Goal: Task Accomplishment & Management: Complete application form

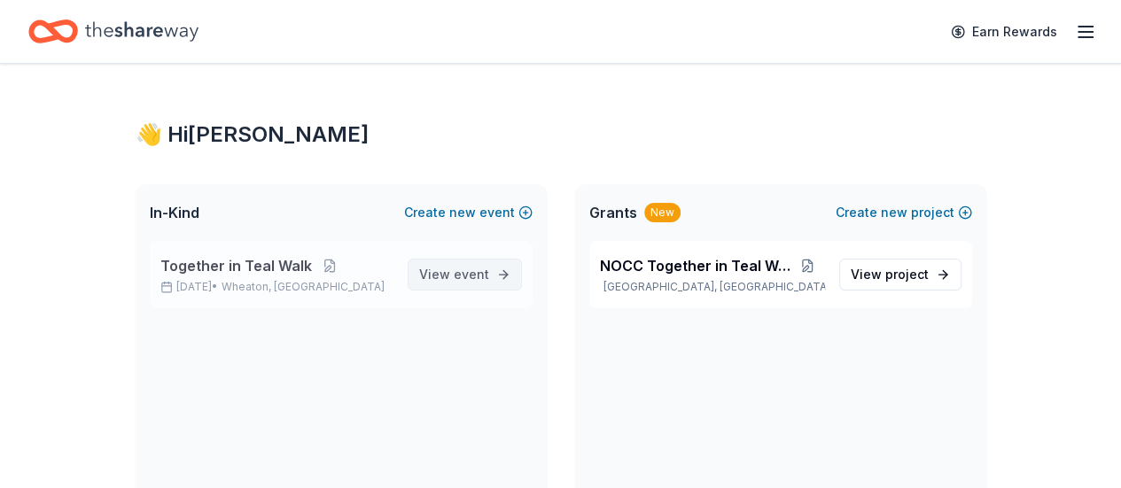
click at [425, 273] on span "View event" at bounding box center [454, 274] width 70 height 21
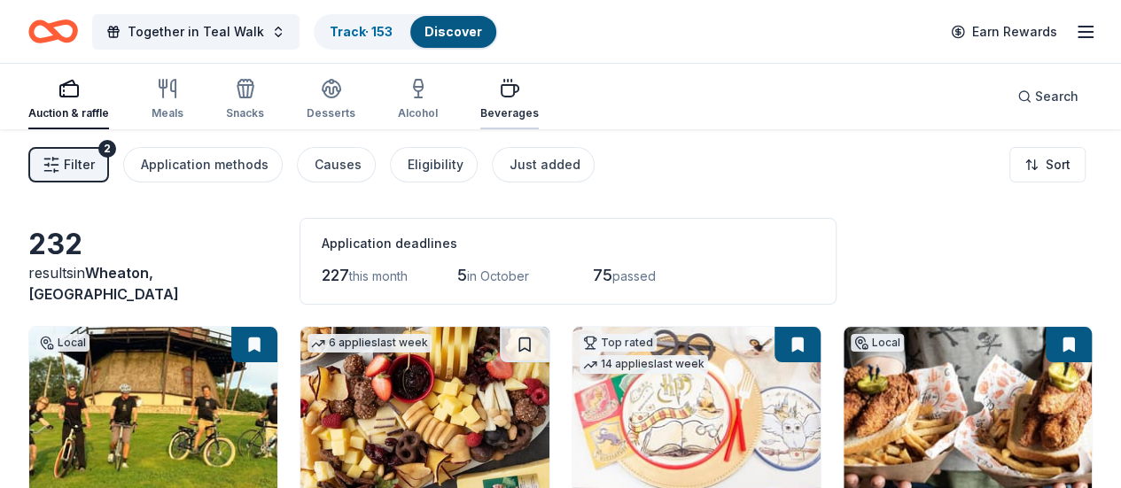
click at [510, 104] on div "Beverages" at bounding box center [509, 99] width 58 height 43
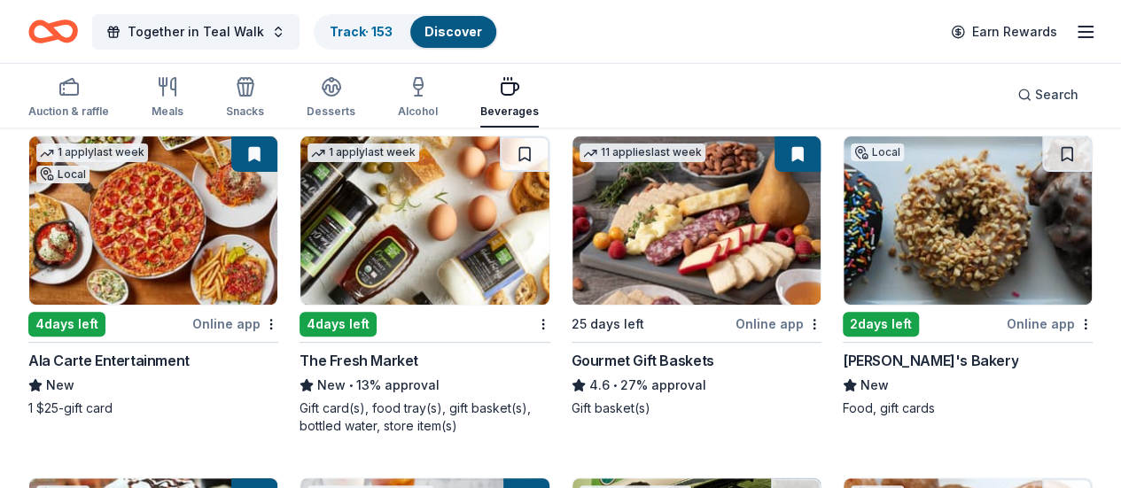
scroll to position [205, 0]
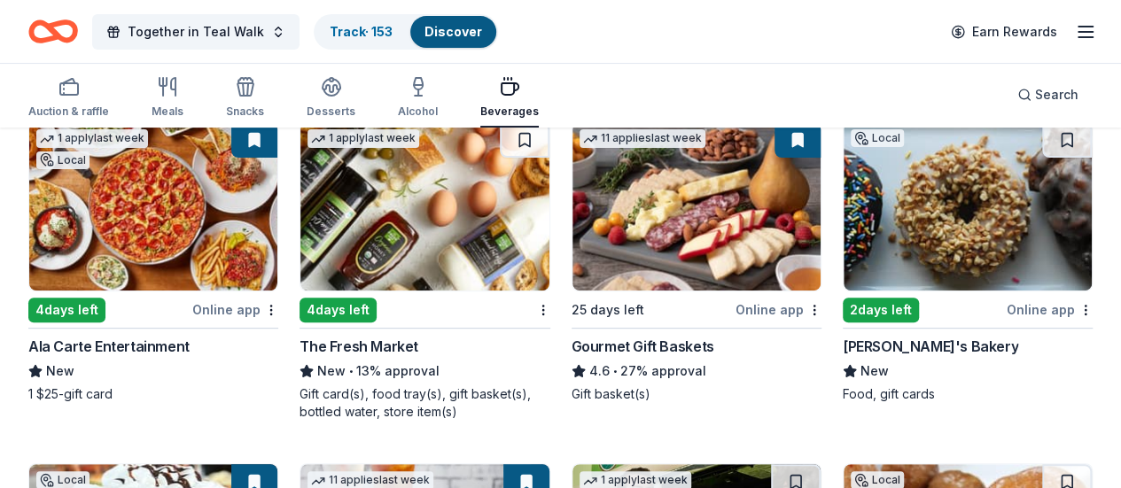
click at [358, 219] on img at bounding box center [424, 206] width 248 height 168
click at [844, 263] on img at bounding box center [968, 206] width 248 height 168
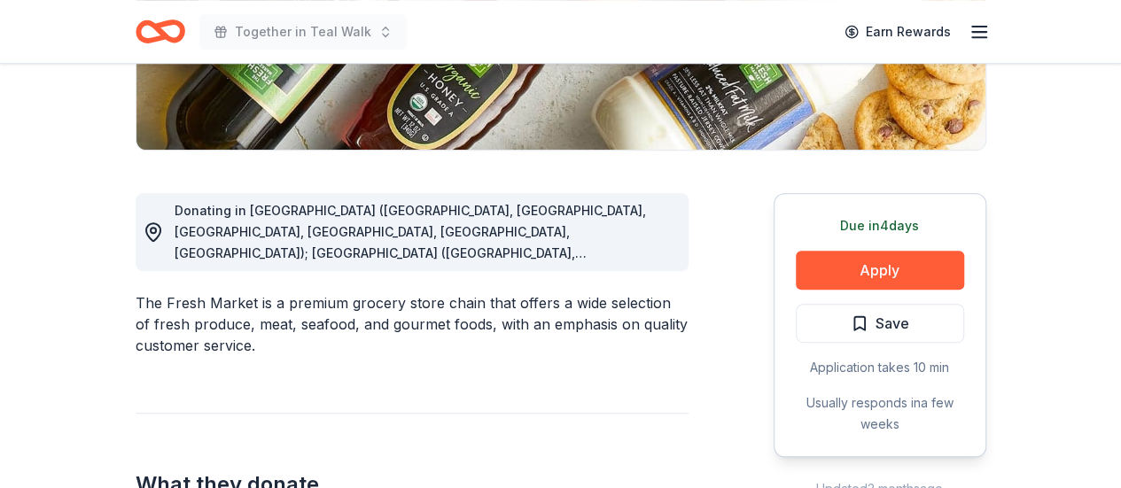
scroll to position [389, 0]
click at [651, 244] on span "Donating in AL (Daphne, Homewood, Huntsville, Mobile, Montgomery, Tuscaloosa); …" at bounding box center [423, 496] width 497 height 589
click at [649, 240] on div "Donating in AL (Daphne, Homewood, Huntsville, Mobile, Montgomery, Tuscaloosa); …" at bounding box center [425, 231] width 500 height 64
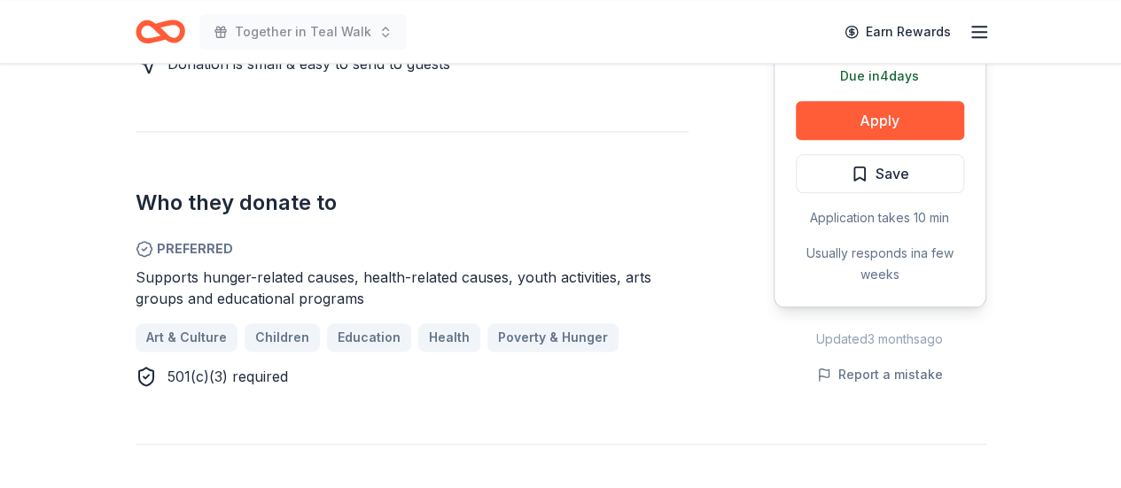
scroll to position [934, 0]
click at [860, 121] on button "Apply" at bounding box center [880, 119] width 168 height 39
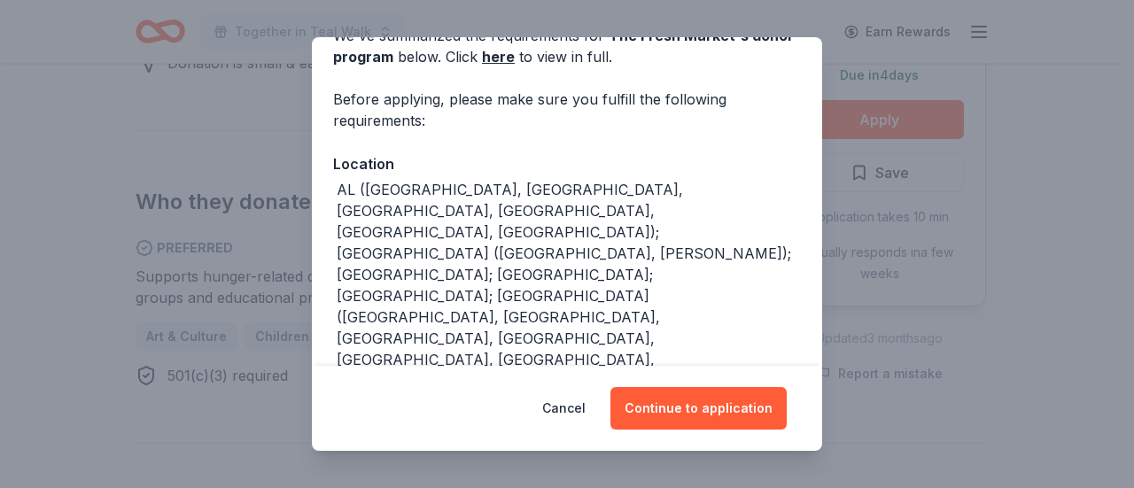
scroll to position [99, 0]
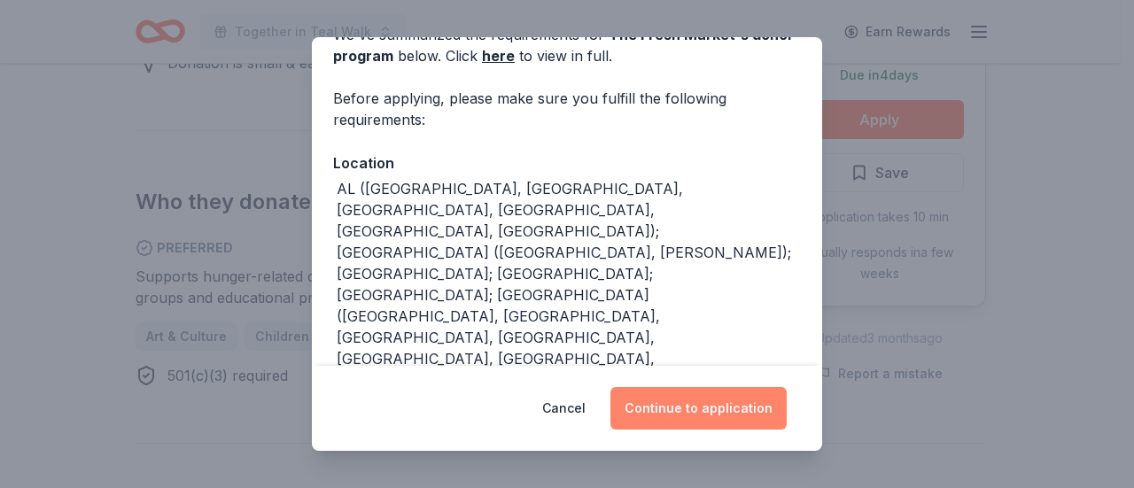
click at [694, 416] on button "Continue to application" at bounding box center [699, 408] width 176 height 43
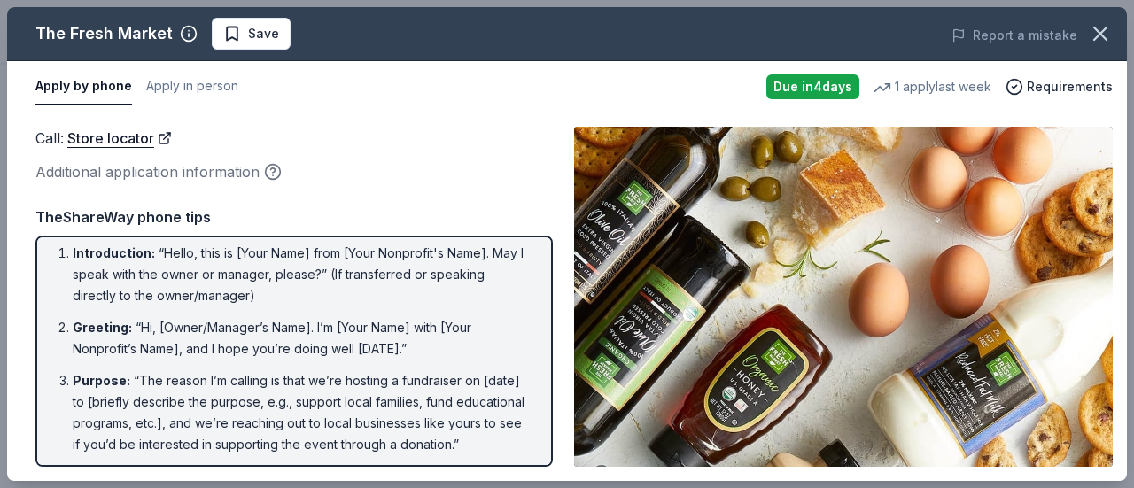
scroll to position [0, 0]
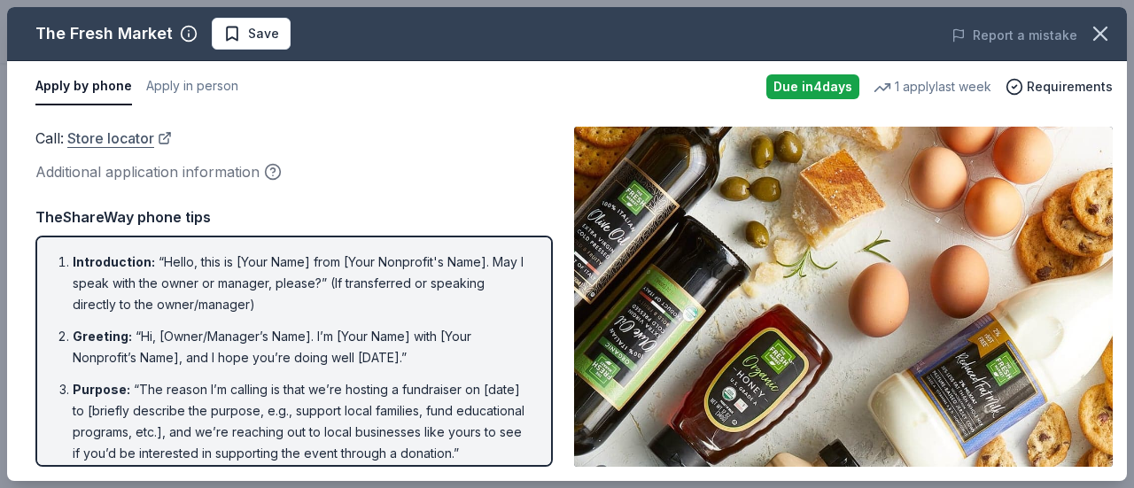
click at [96, 143] on link "Store locator" at bounding box center [119, 138] width 105 height 23
click at [61, 93] on button "Apply by phone" at bounding box center [83, 86] width 97 height 37
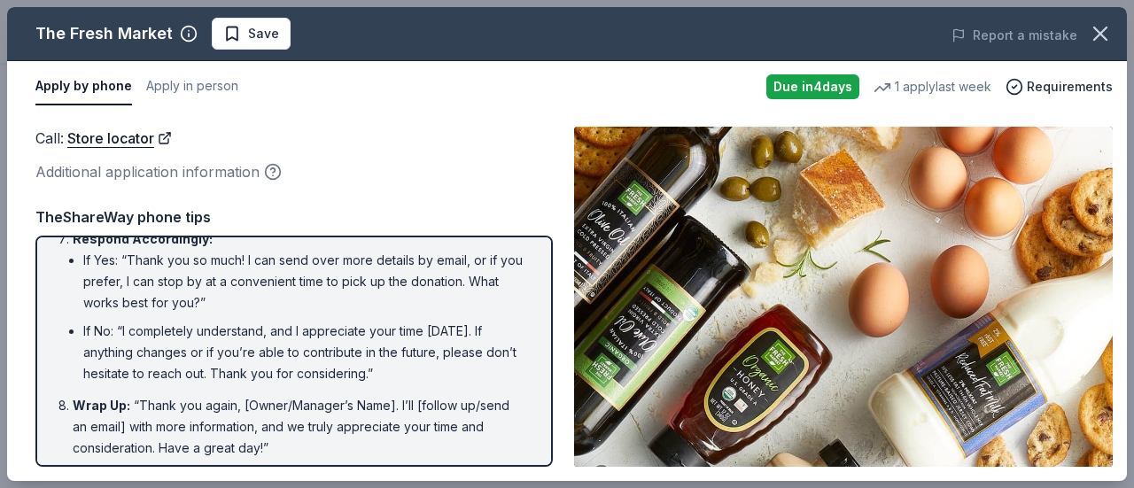
scroll to position [454, 0]
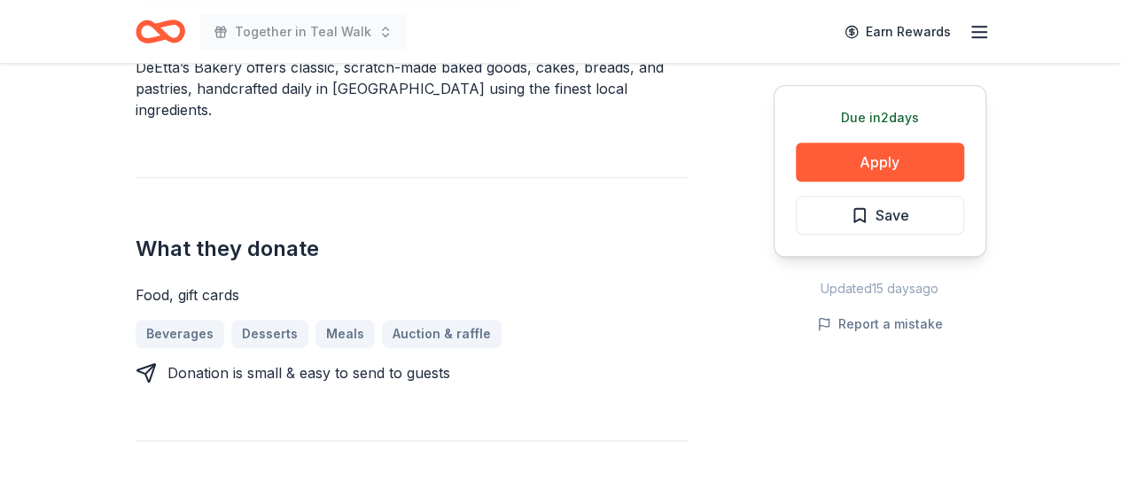
scroll to position [582, 0]
click at [248, 319] on link "Desserts" at bounding box center [276, 333] width 91 height 28
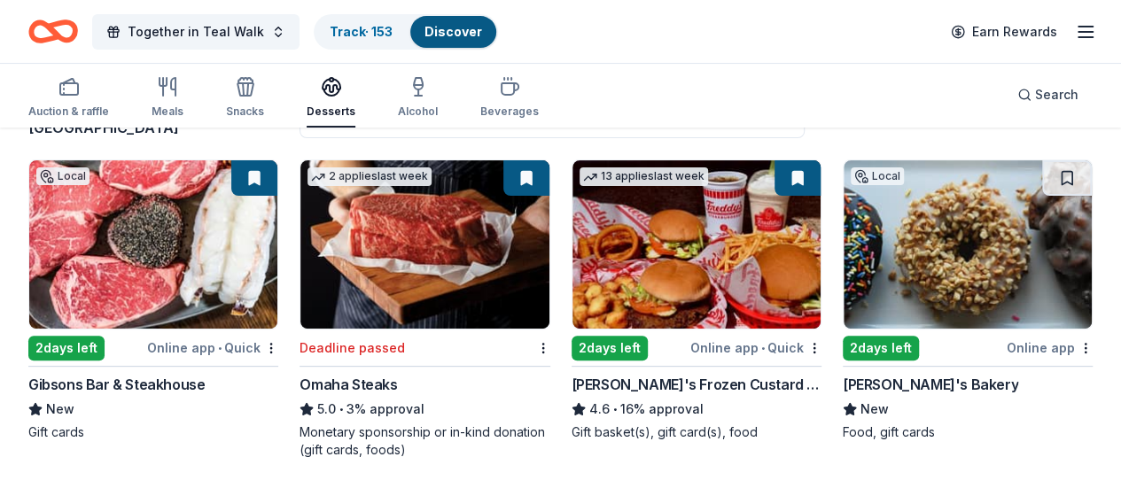
scroll to position [181, 0]
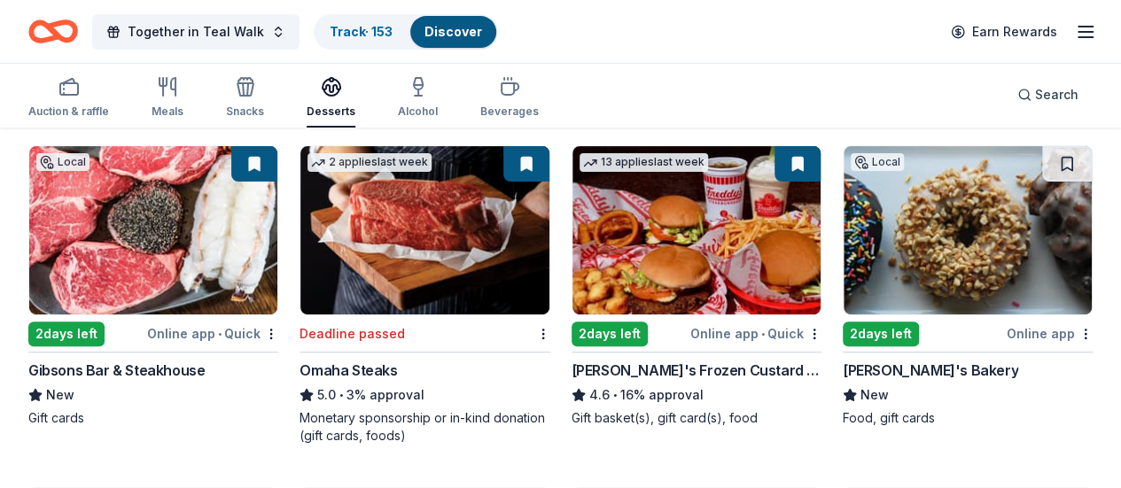
click at [573, 203] on img at bounding box center [697, 230] width 248 height 168
click at [844, 240] on img at bounding box center [968, 230] width 248 height 168
click at [844, 191] on img at bounding box center [968, 230] width 248 height 168
click at [844, 230] on img at bounding box center [968, 230] width 248 height 168
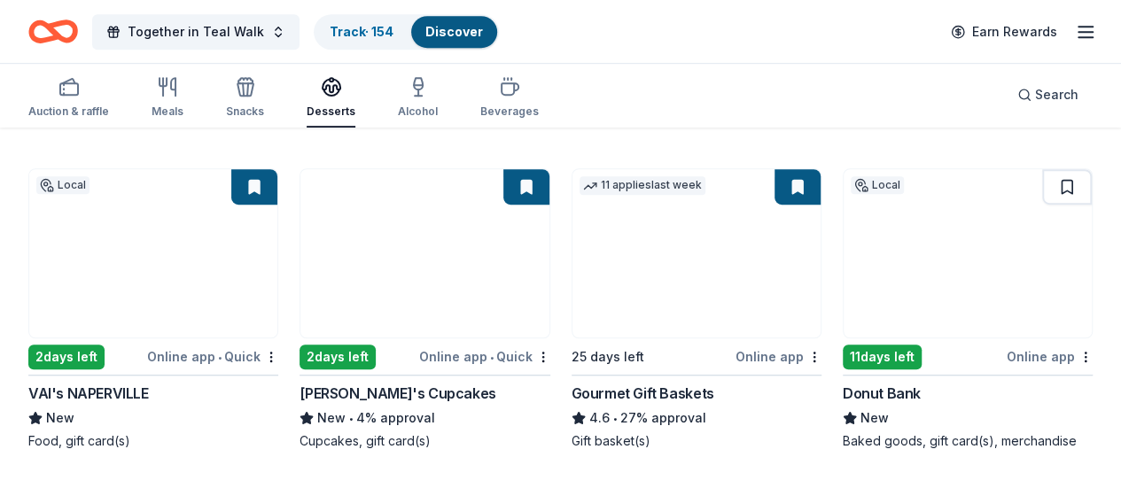
scroll to position [499, 0]
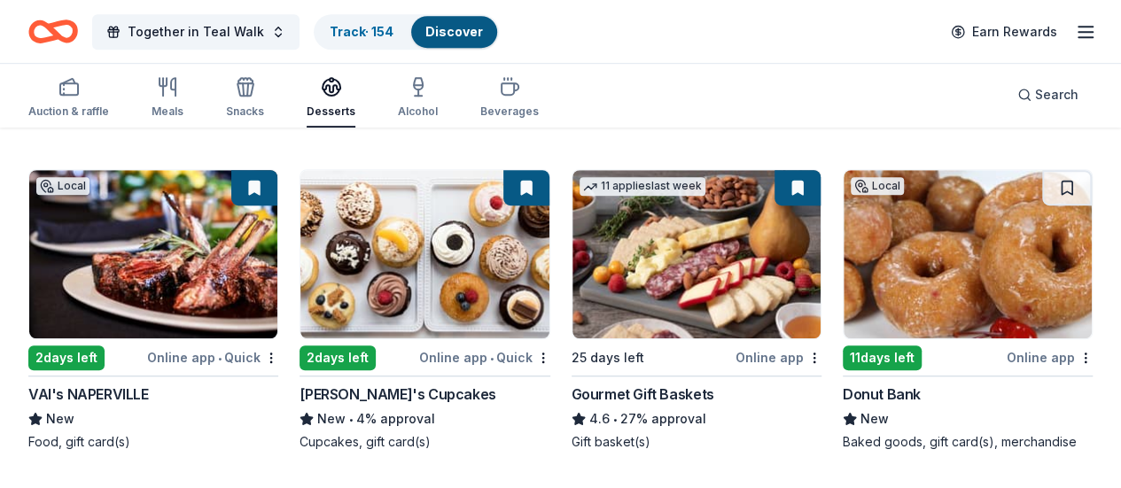
click at [300, 263] on img at bounding box center [424, 254] width 248 height 168
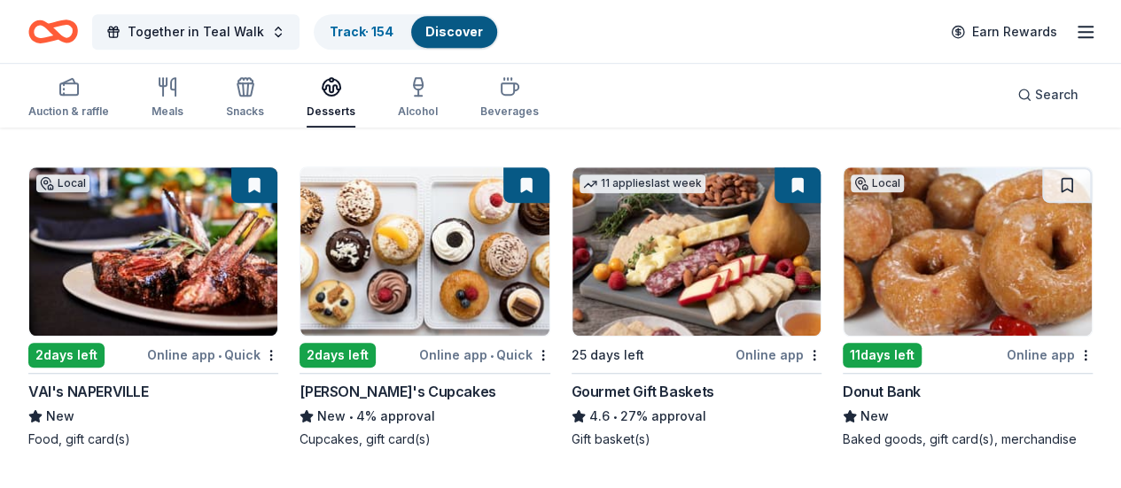
drag, startPoint x: 523, startPoint y: 269, endPoint x: 509, endPoint y: 264, distance: 15.1
click at [844, 264] on img at bounding box center [968, 251] width 248 height 168
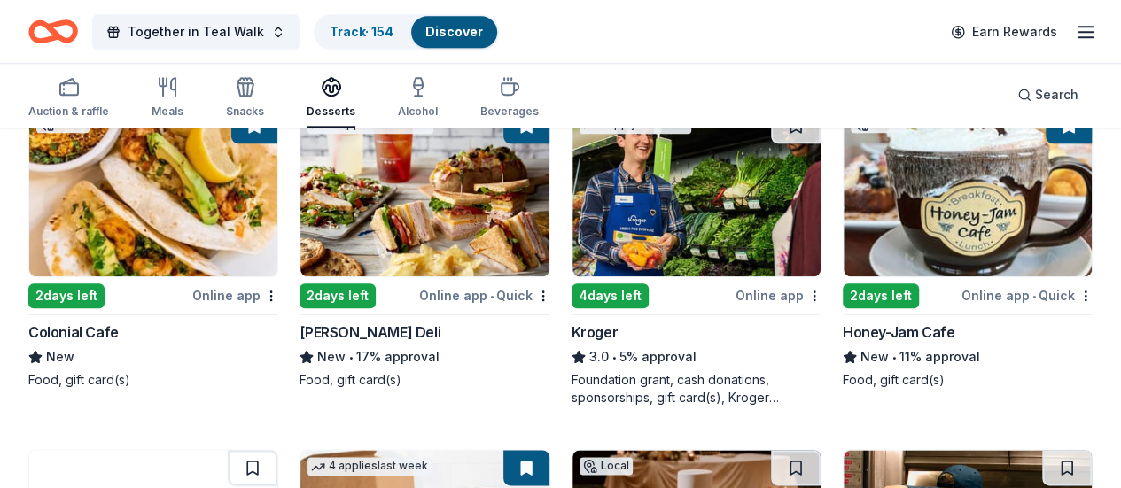
scroll to position [886, 0]
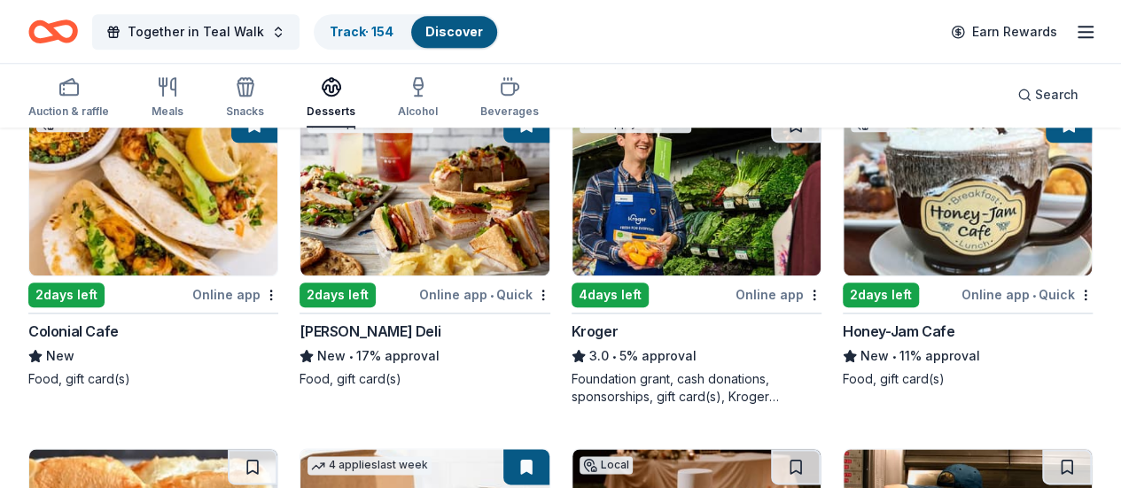
click at [573, 197] on img at bounding box center [697, 191] width 248 height 168
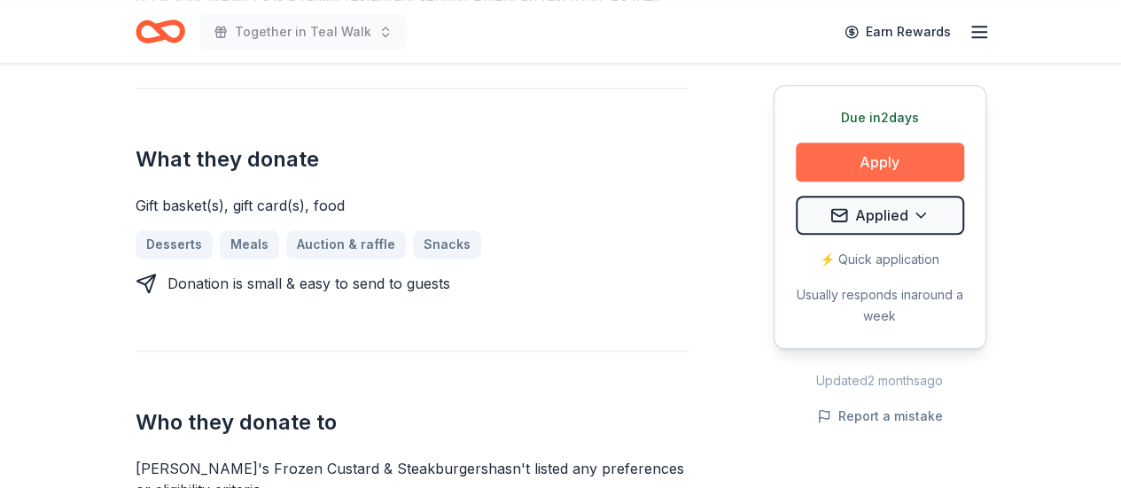
scroll to position [743, 0]
click at [888, 156] on button "Apply" at bounding box center [880, 162] width 168 height 39
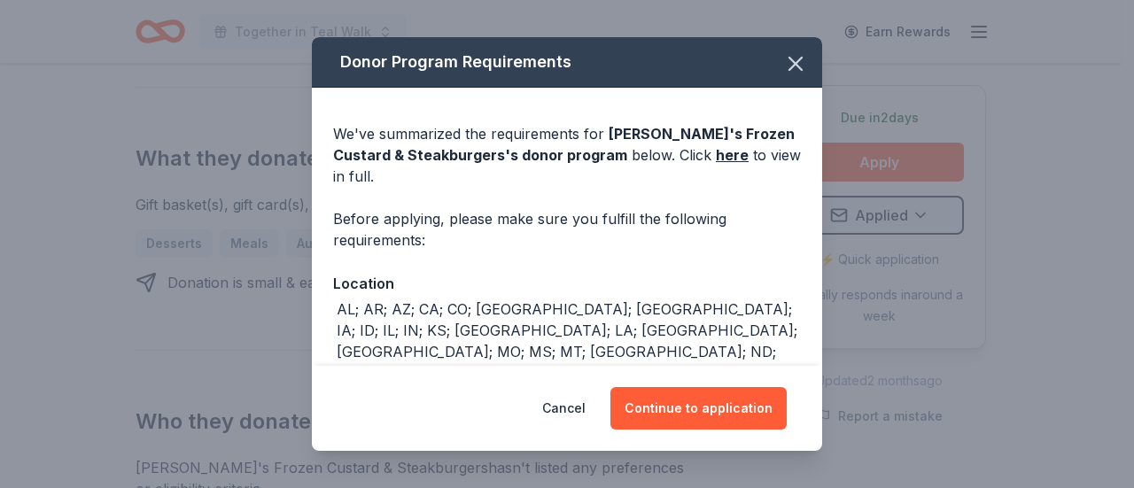
click at [1073, 300] on div "Donor Program Requirements We've summarized the requirements for [PERSON_NAME]'…" at bounding box center [567, 244] width 1134 height 488
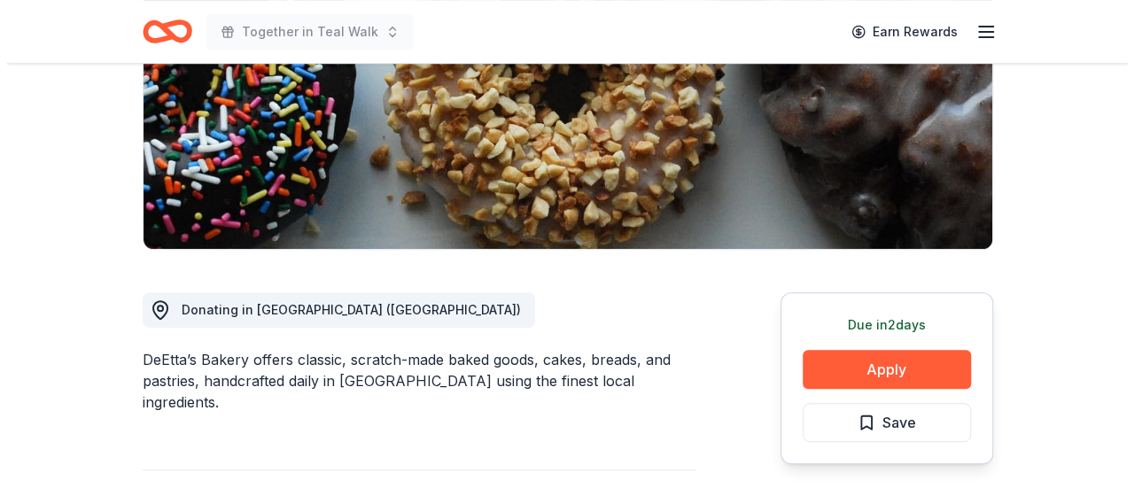
scroll to position [331, 0]
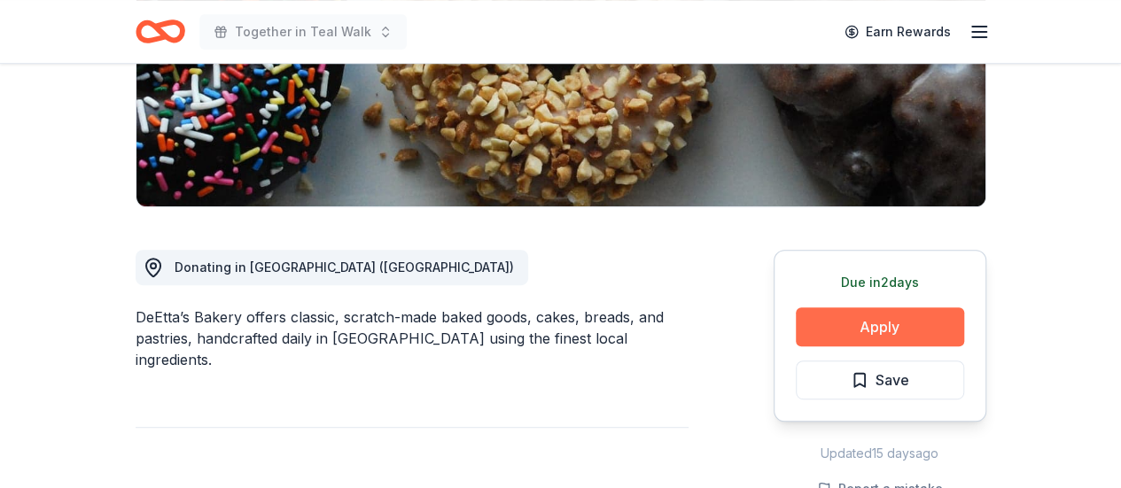
click at [894, 330] on button "Apply" at bounding box center [880, 327] width 168 height 39
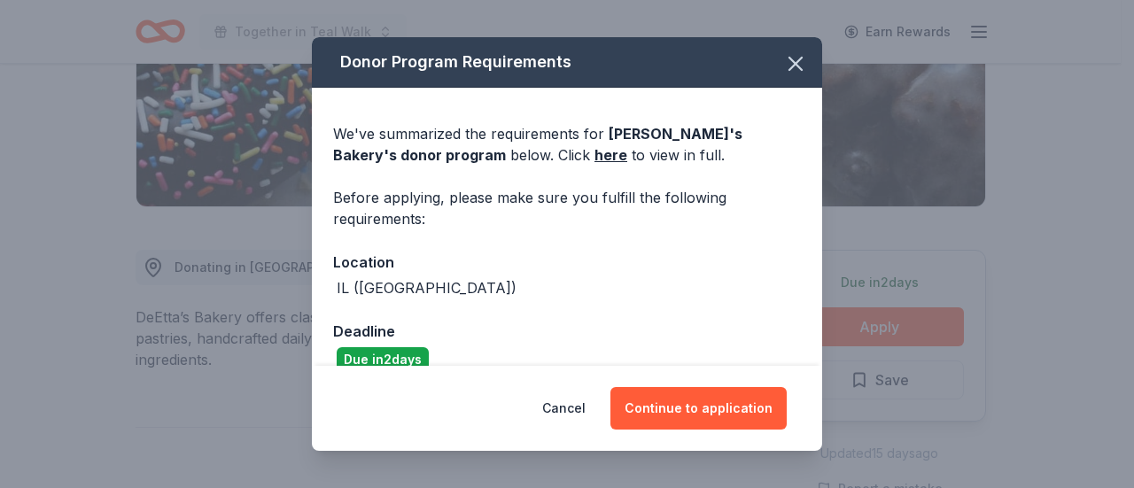
scroll to position [27, 0]
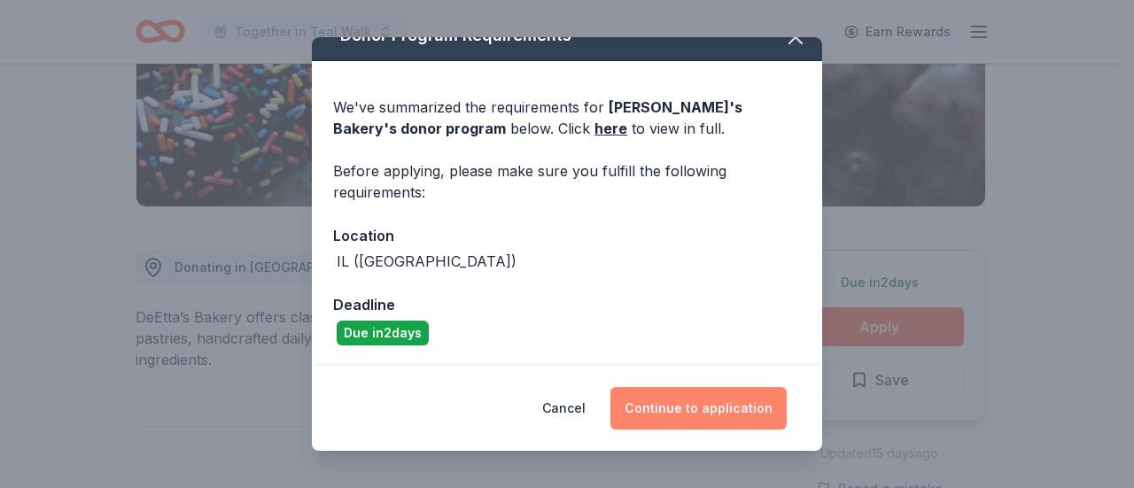
click at [693, 416] on button "Continue to application" at bounding box center [699, 408] width 176 height 43
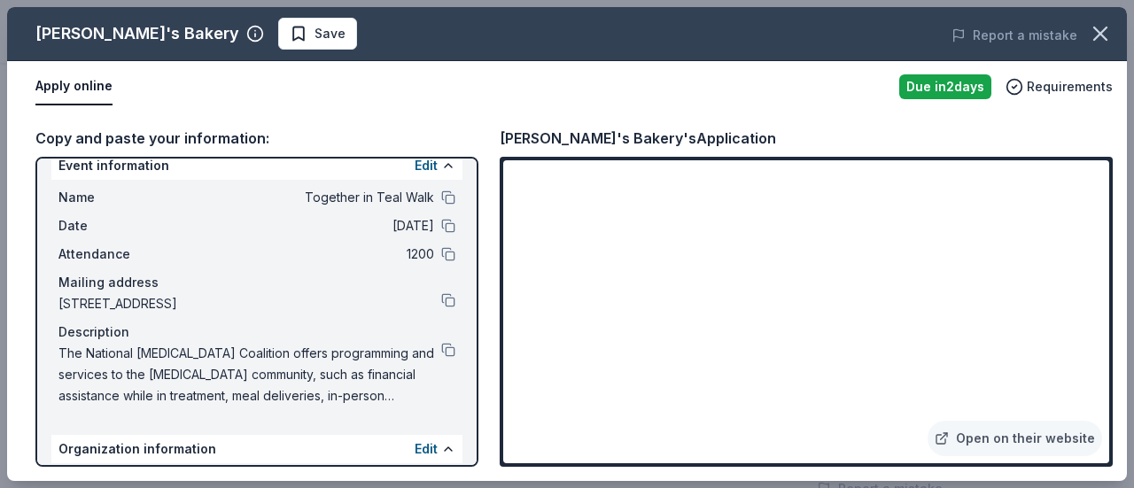
scroll to position [218, 0]
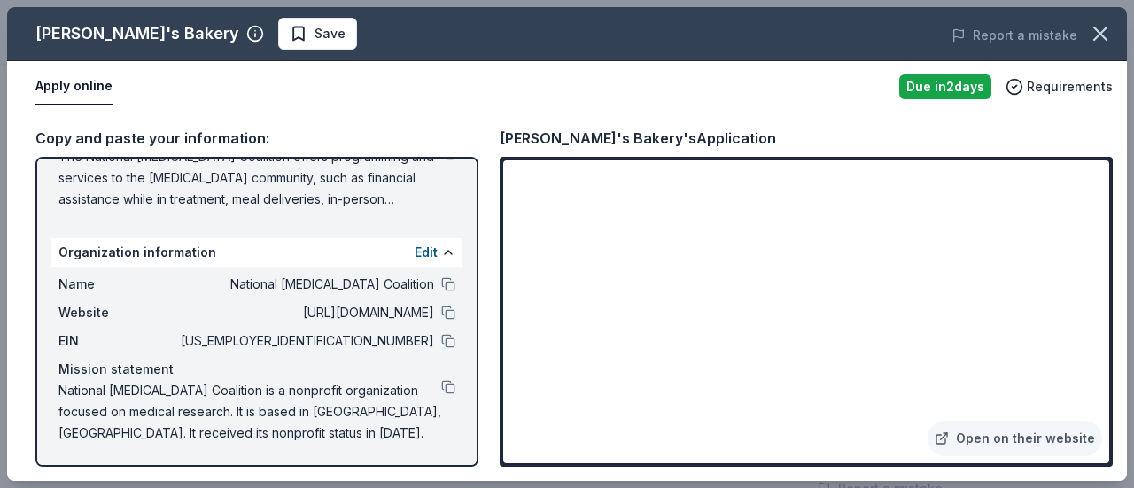
click at [313, 369] on div "Mission statement" at bounding box center [256, 369] width 397 height 21
drag, startPoint x: 298, startPoint y: 428, endPoint x: 100, endPoint y: 272, distance: 251.8
click at [100, 272] on div "Name National Ovarian Cancer Coalition Website http://ovarian.org EIN 65-062806…" at bounding box center [256, 359] width 411 height 184
click at [1042, 428] on link "Open on their website" at bounding box center [1015, 438] width 175 height 35
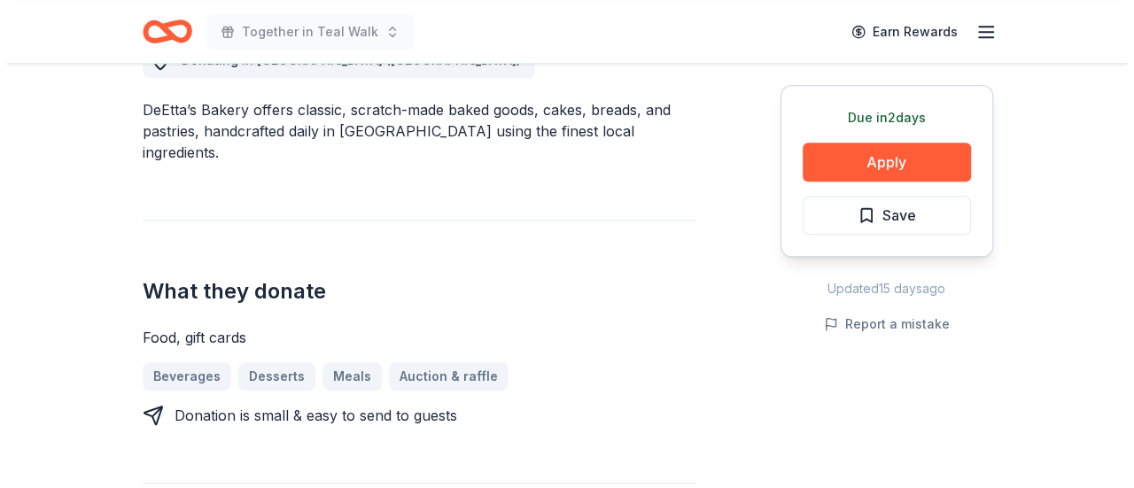
scroll to position [540, 0]
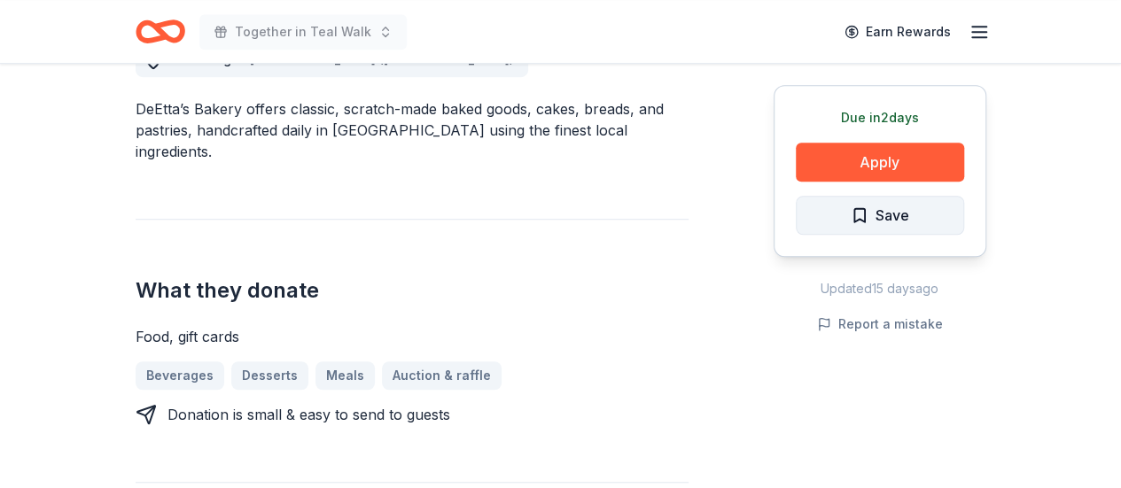
click at [833, 221] on button "Save" at bounding box center [880, 215] width 168 height 39
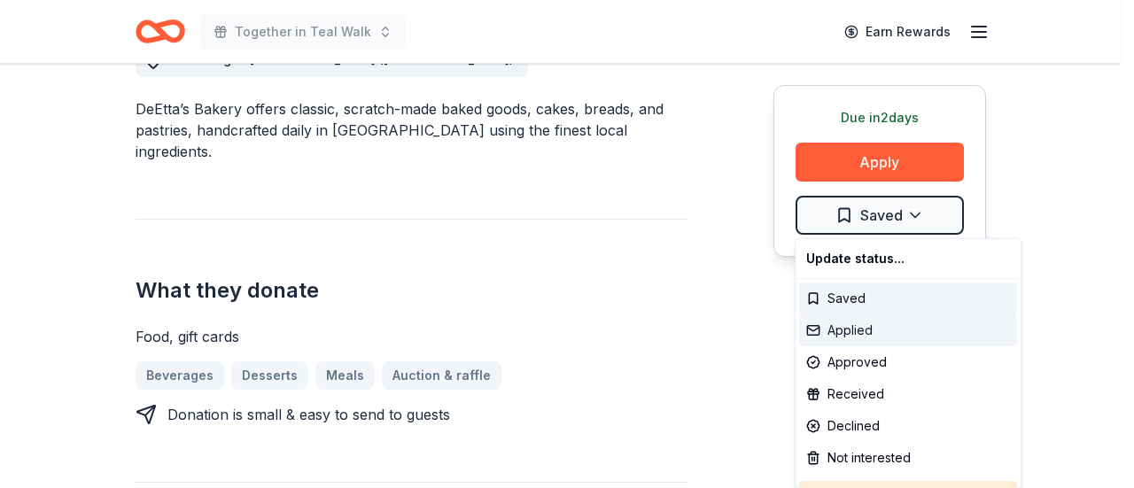
click at [856, 338] on div "Applied" at bounding box center [908, 331] width 218 height 32
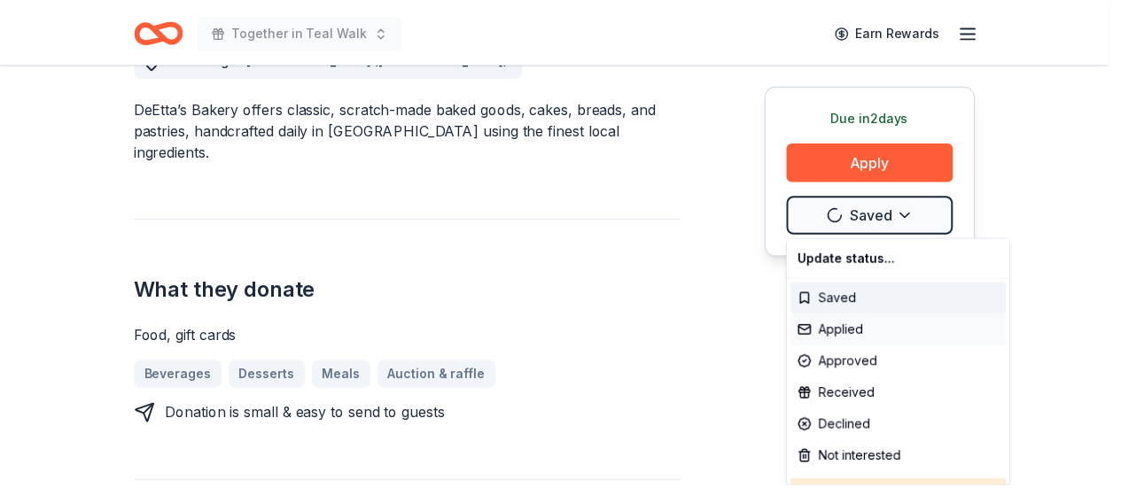
scroll to position [0, 0]
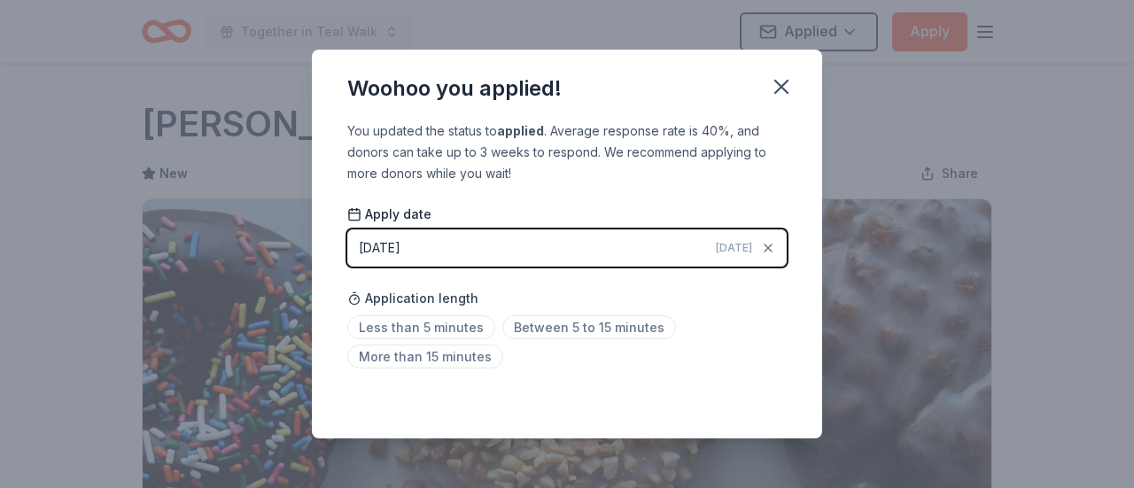
drag, startPoint x: 716, startPoint y: 352, endPoint x: 642, endPoint y: 108, distance: 254.8
click at [642, 108] on div "Woohoo you applied!" at bounding box center [567, 85] width 510 height 71
click at [775, 91] on icon "button" at bounding box center [781, 86] width 25 height 25
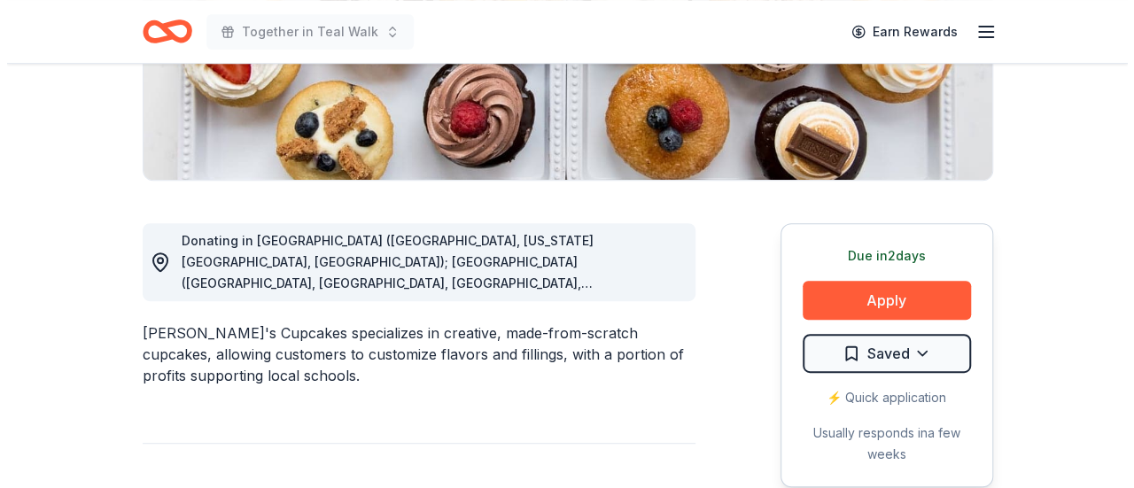
scroll to position [376, 0]
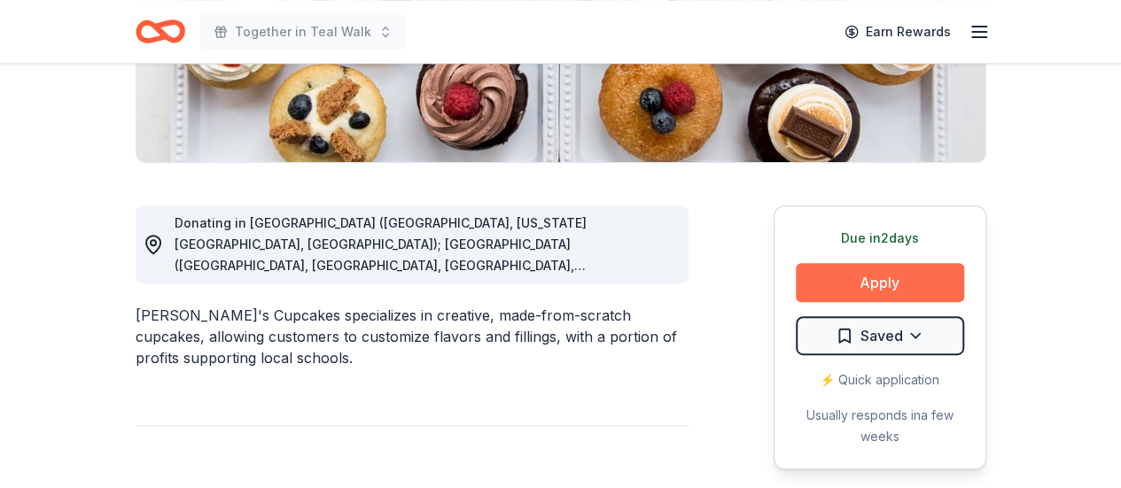
click at [870, 274] on button "Apply" at bounding box center [880, 282] width 168 height 39
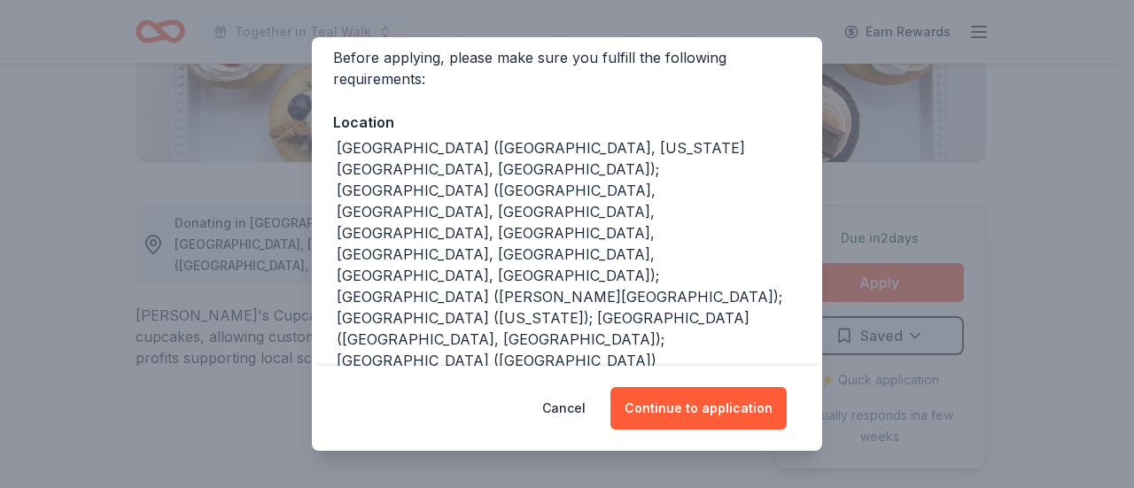
scroll to position [184, 0]
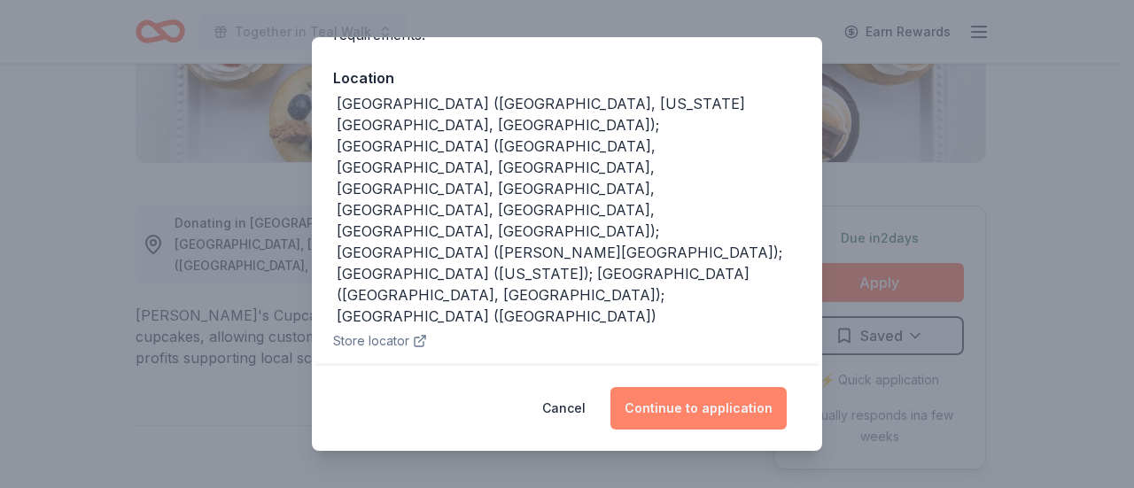
click at [656, 411] on button "Continue to application" at bounding box center [699, 408] width 176 height 43
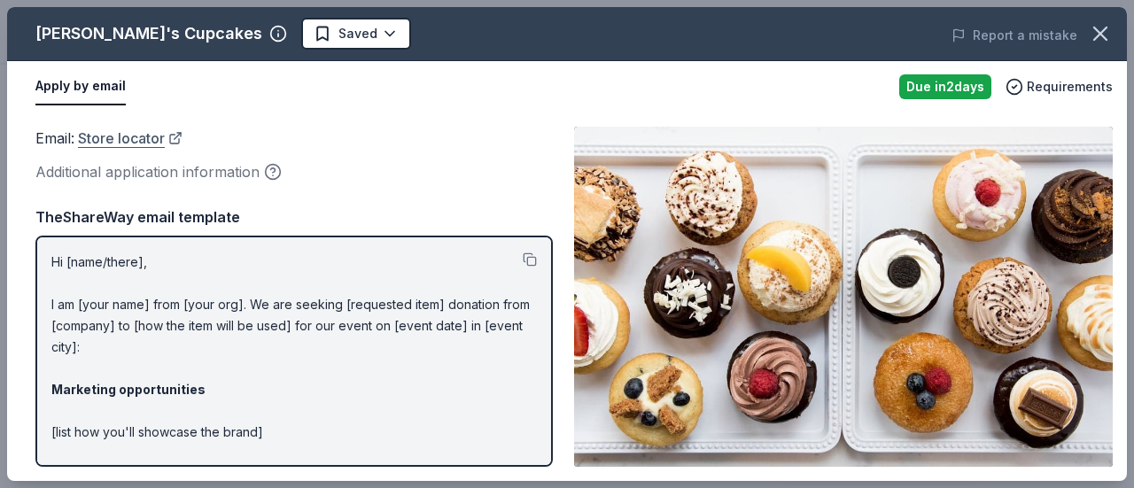
click at [138, 136] on link "Store locator" at bounding box center [130, 138] width 105 height 23
drag, startPoint x: 46, startPoint y: 251, endPoint x: 140, endPoint y: 343, distance: 131.6
click at [140, 343] on div "Hi [name/there], I am [your name] from [your org]. We are seeking [requested it…" at bounding box center [294, 351] width 518 height 231
click at [67, 297] on p "Hi [name/there], I am [your name] from [your org]. We are seeking [requested it…" at bounding box center [294, 486] width 486 height 468
drag, startPoint x: 50, startPoint y: 259, endPoint x: 149, endPoint y: 367, distance: 146.8
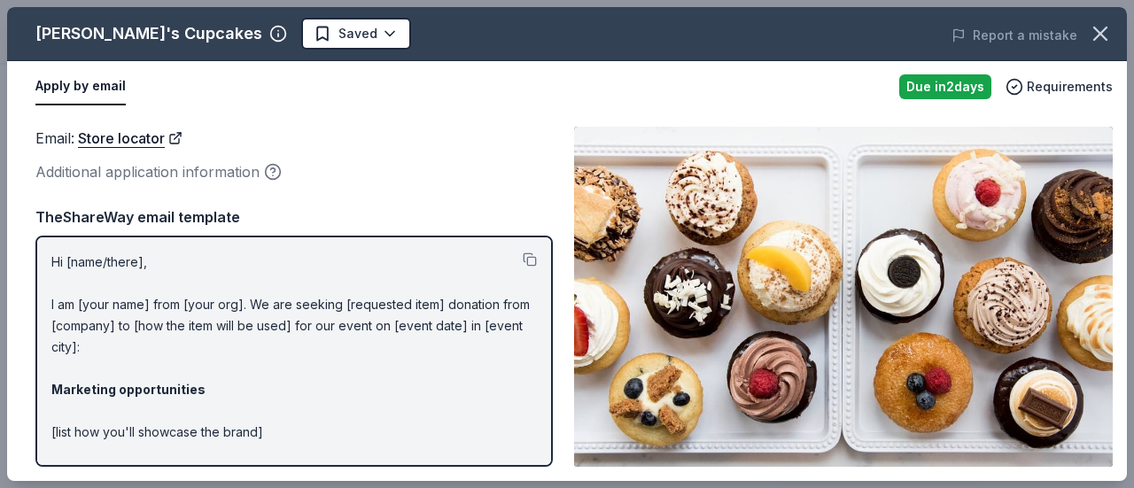
click at [149, 367] on div "Hi [name/there], I am [your name] from [your org]. We are seeking [requested it…" at bounding box center [294, 351] width 518 height 231
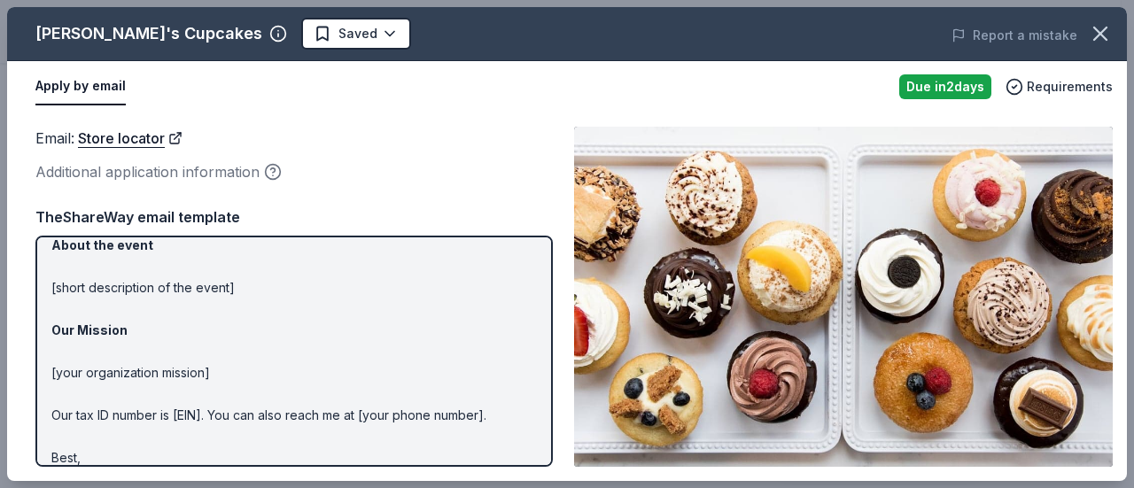
scroll to position [268, 0]
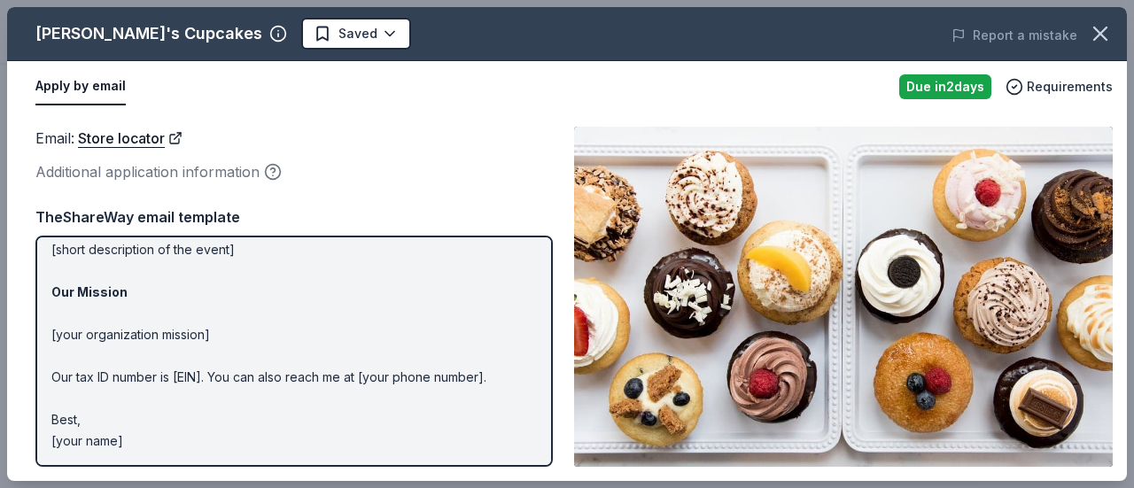
drag, startPoint x: 151, startPoint y: 442, endPoint x: 29, endPoint y: 281, distance: 201.9
click at [29, 281] on div "Email : Store locator Additional application information Email : Store locator …" at bounding box center [567, 297] width 1120 height 369
click at [374, 283] on p "Hi [name/there], I am [your name] from [your org]. We are seeking [requested it…" at bounding box center [294, 218] width 486 height 468
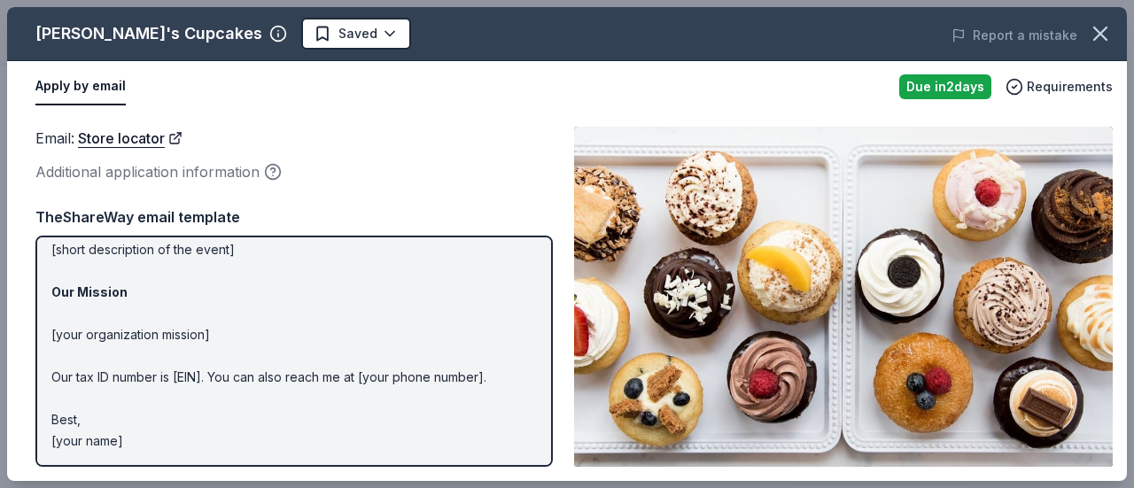
drag, startPoint x: 366, startPoint y: 314, endPoint x: 239, endPoint y: 339, distance: 129.3
click at [239, 339] on p "Hi [name/there], I am [your name] from [your org]. We are seeking [requested it…" at bounding box center [294, 218] width 486 height 468
click at [122, 333] on p "Hi [name/there], I am [your name] from [your org]. We are seeking [requested it…" at bounding box center [294, 218] width 486 height 468
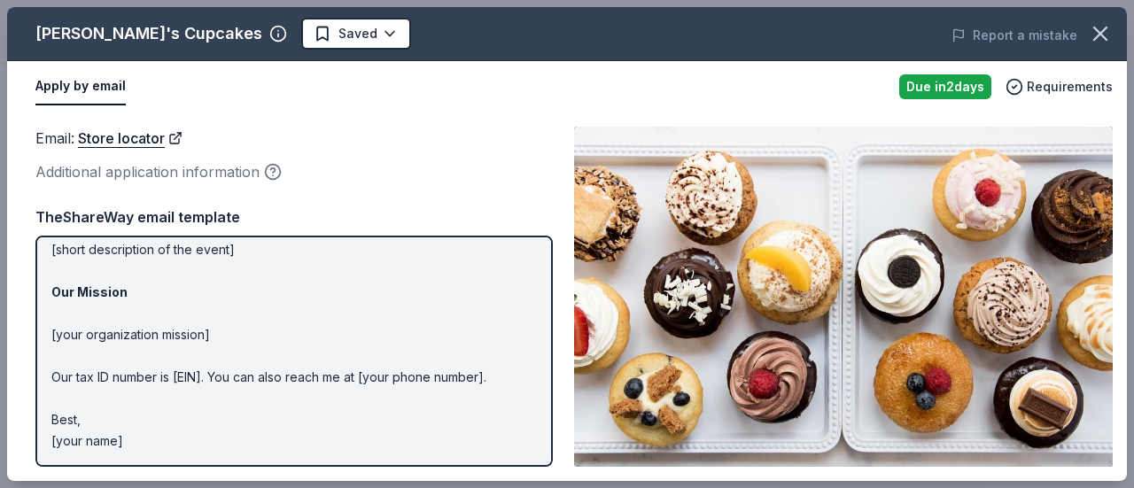
click at [122, 333] on p "Hi [name/there], I am [your name] from [your org]. We are seeking [requested it…" at bounding box center [294, 218] width 486 height 468
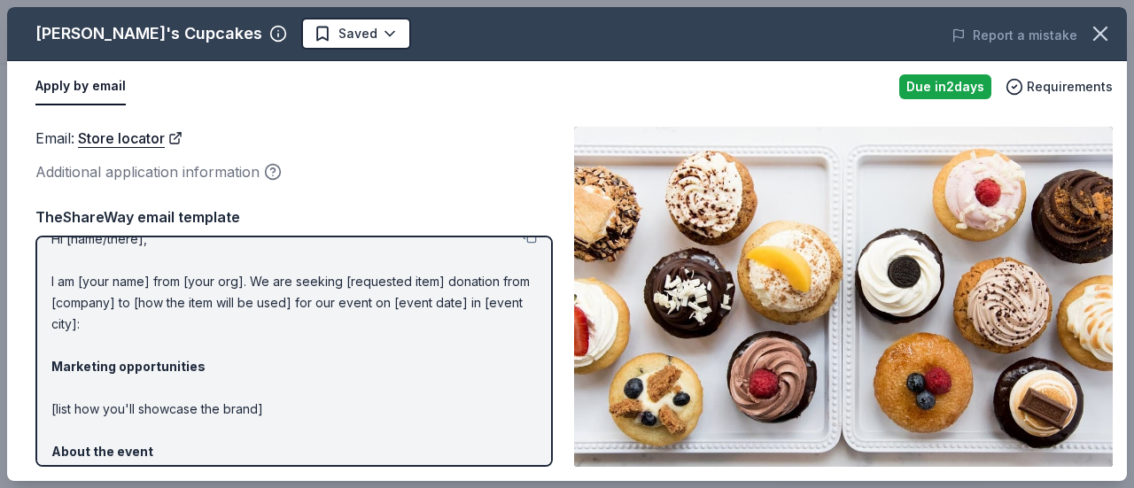
scroll to position [0, 0]
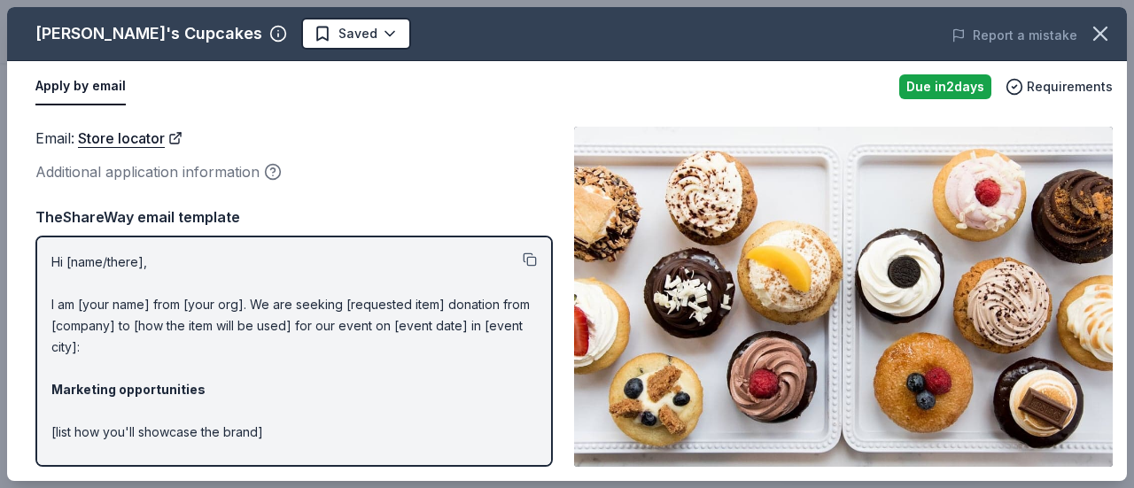
click at [523, 256] on button at bounding box center [530, 260] width 14 height 14
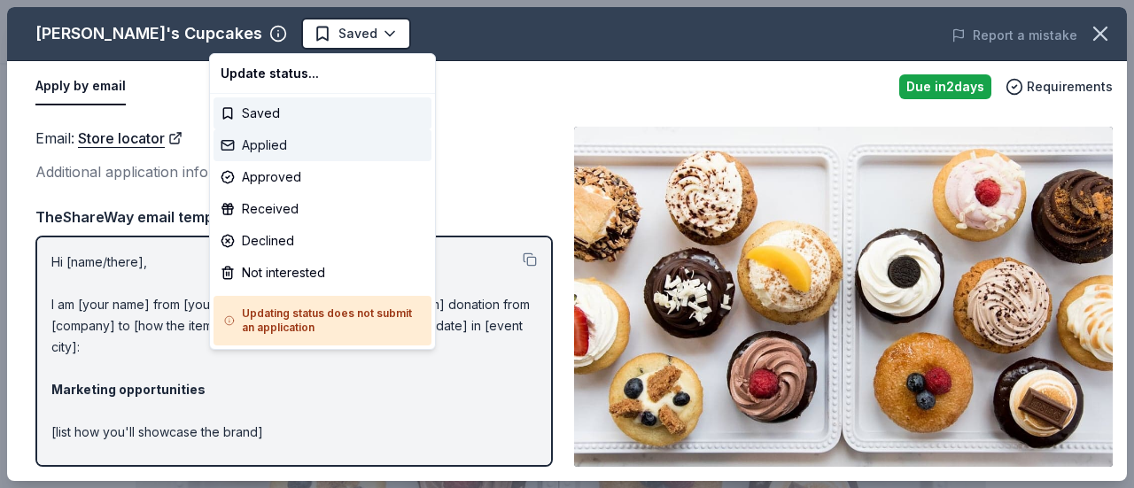
click at [284, 144] on div "Applied" at bounding box center [323, 145] width 218 height 32
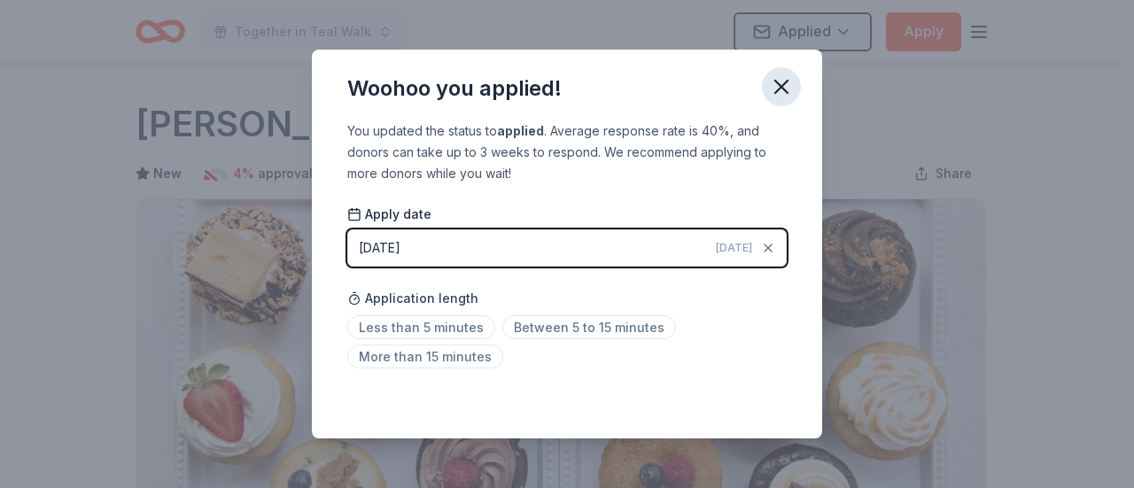
click at [774, 88] on icon "button" at bounding box center [781, 86] width 25 height 25
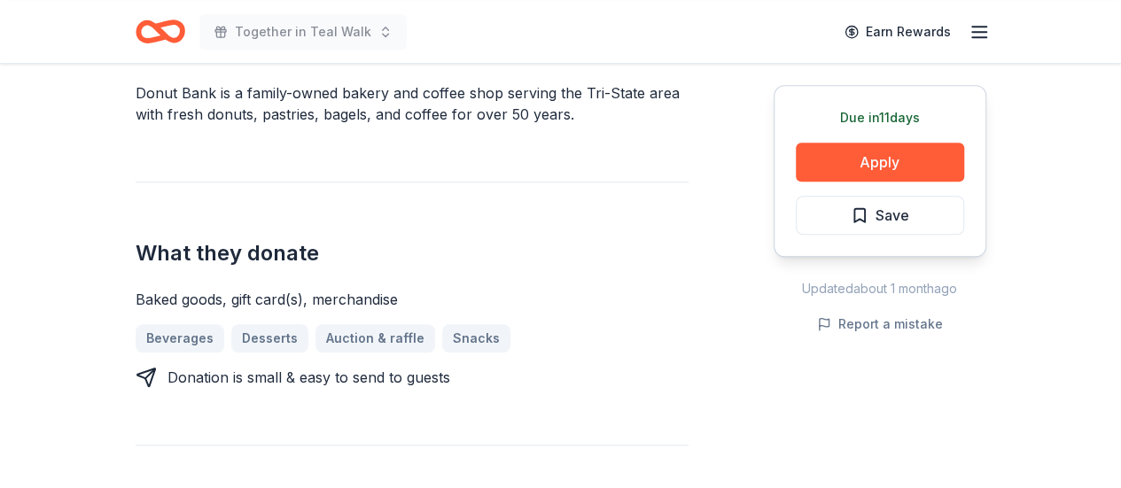
scroll to position [557, 0]
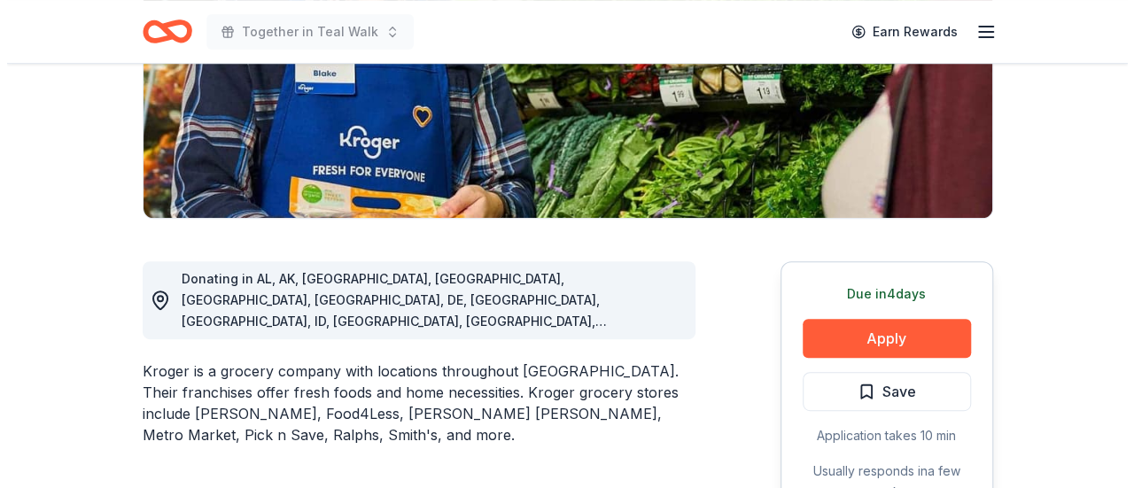
scroll to position [321, 0]
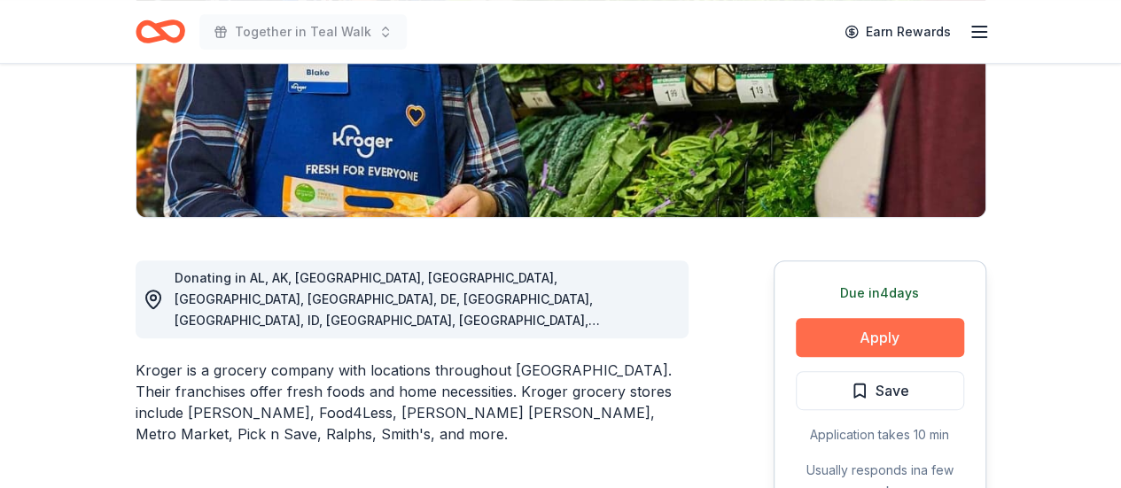
click at [837, 325] on button "Apply" at bounding box center [880, 337] width 168 height 39
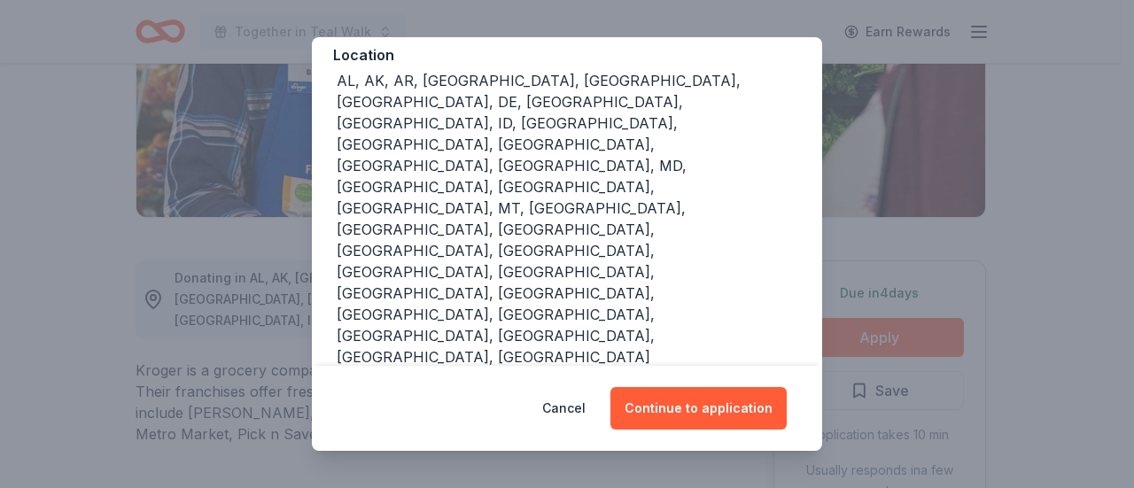
scroll to position [253, 0]
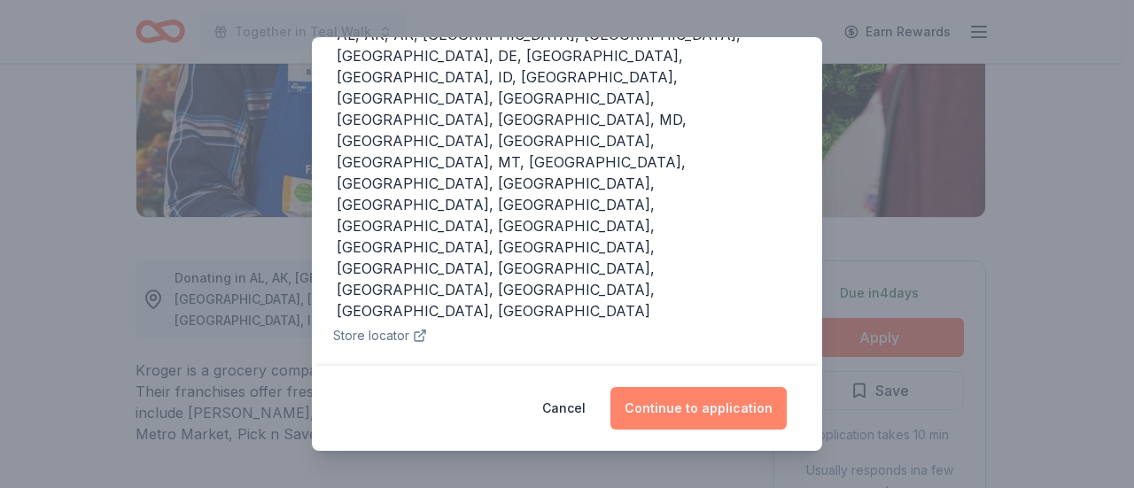
click at [702, 409] on button "Continue to application" at bounding box center [699, 408] width 176 height 43
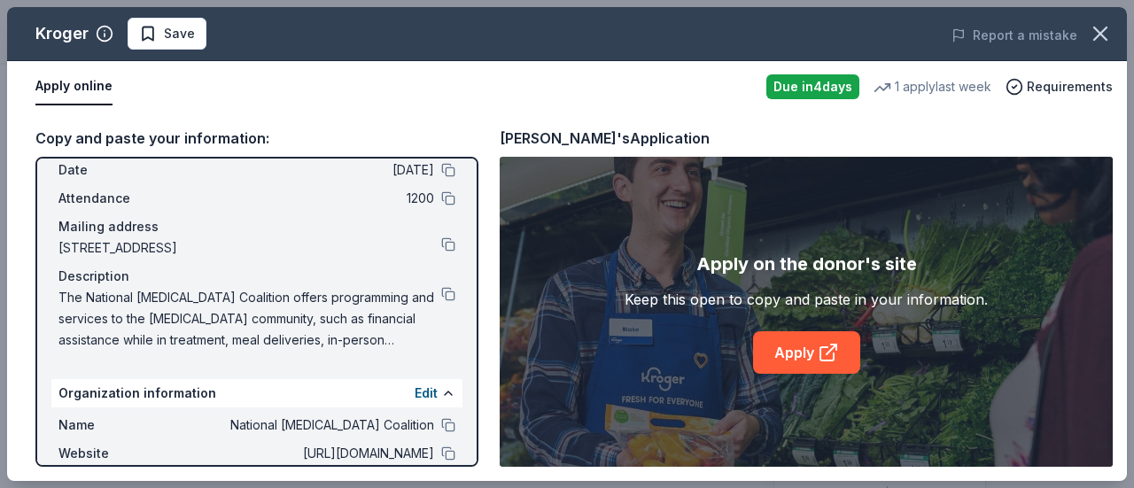
scroll to position [0, 0]
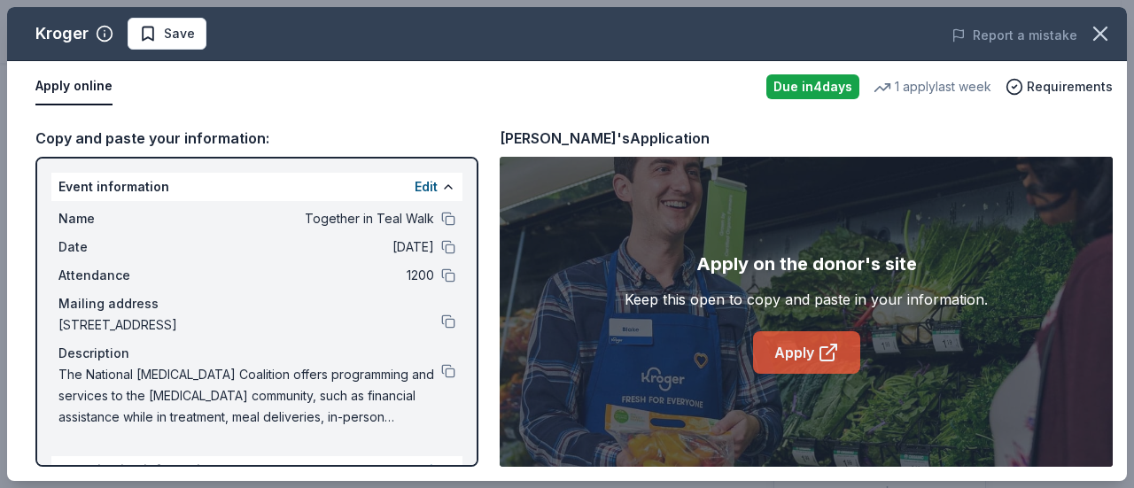
click at [783, 354] on link "Apply" at bounding box center [806, 352] width 107 height 43
click at [175, 39] on span "Save" at bounding box center [179, 33] width 31 height 21
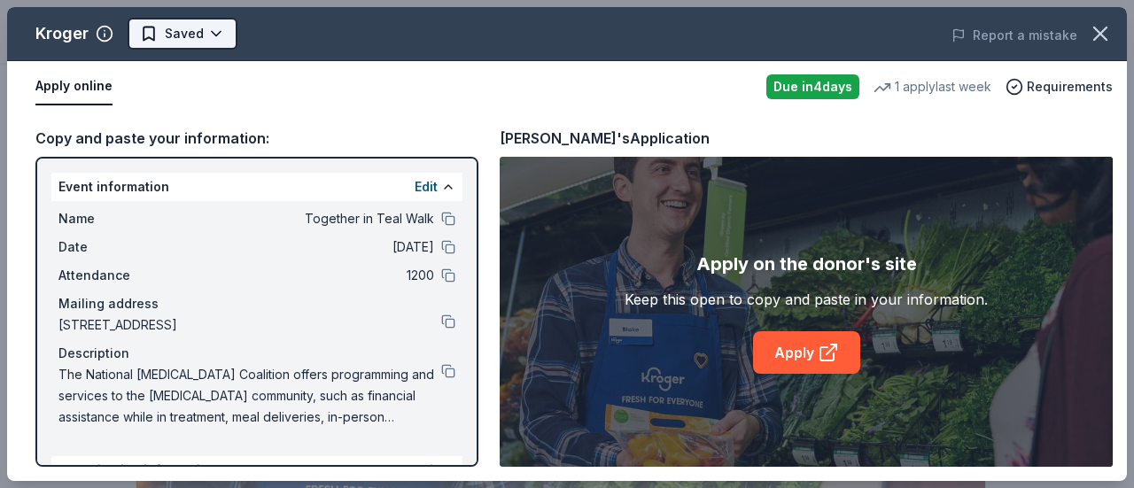
click at [213, 38] on body "Together in Teal Walk Earn Rewards Due in 4 days Share Kroger 3.0 • 4 reviews 1…" at bounding box center [560, 244] width 1121 height 488
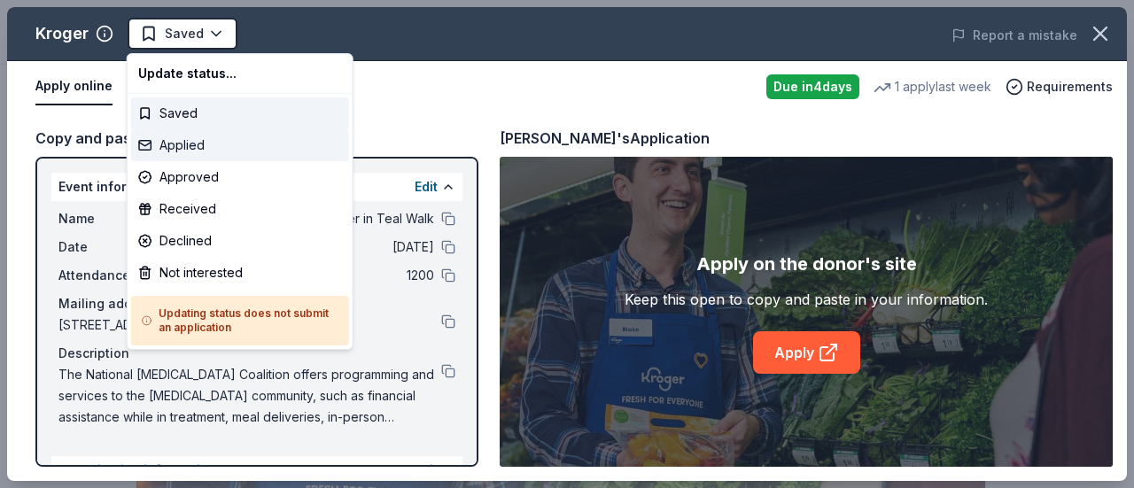
click at [182, 143] on div "Applied" at bounding box center [240, 145] width 218 height 32
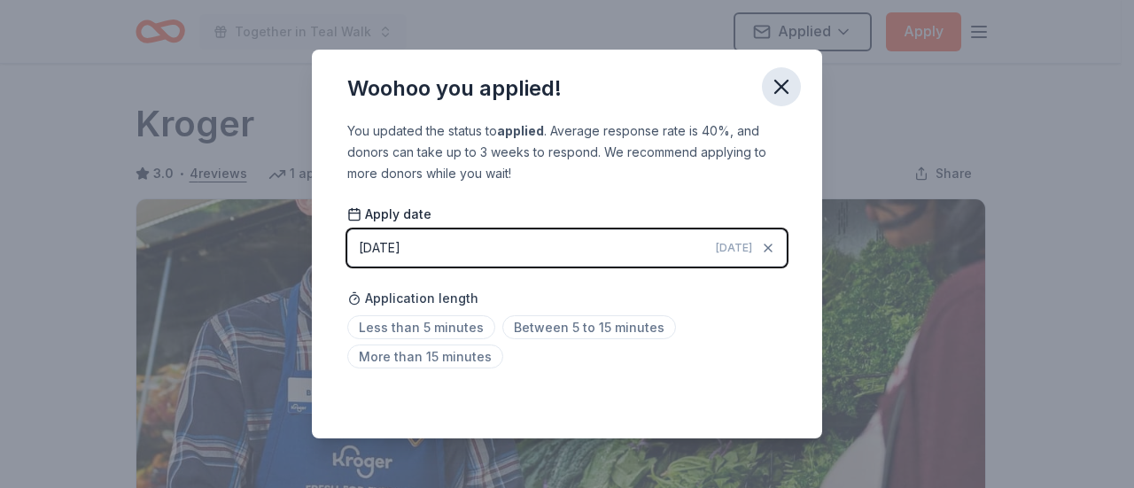
click at [782, 82] on icon "button" at bounding box center [781, 86] width 25 height 25
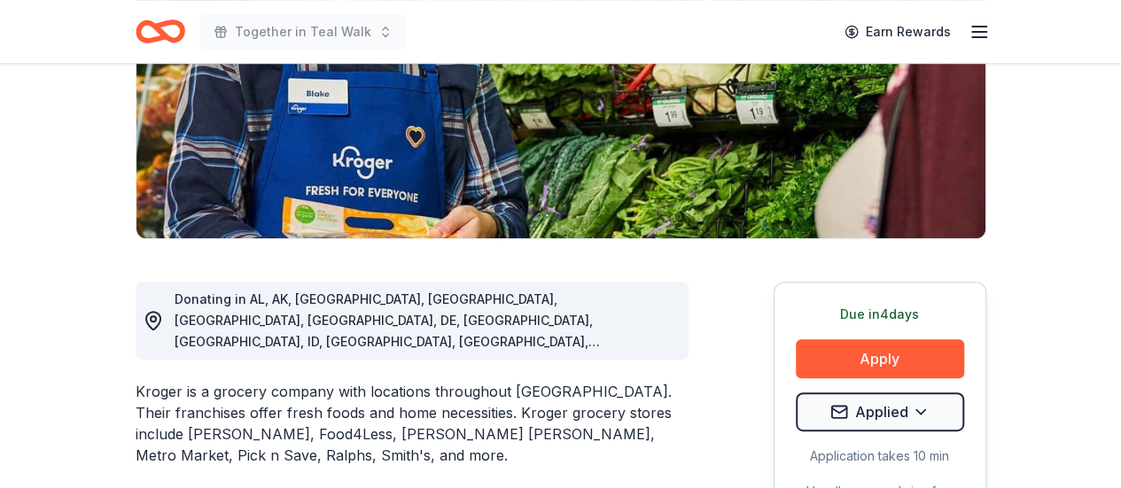
scroll to position [318, 0]
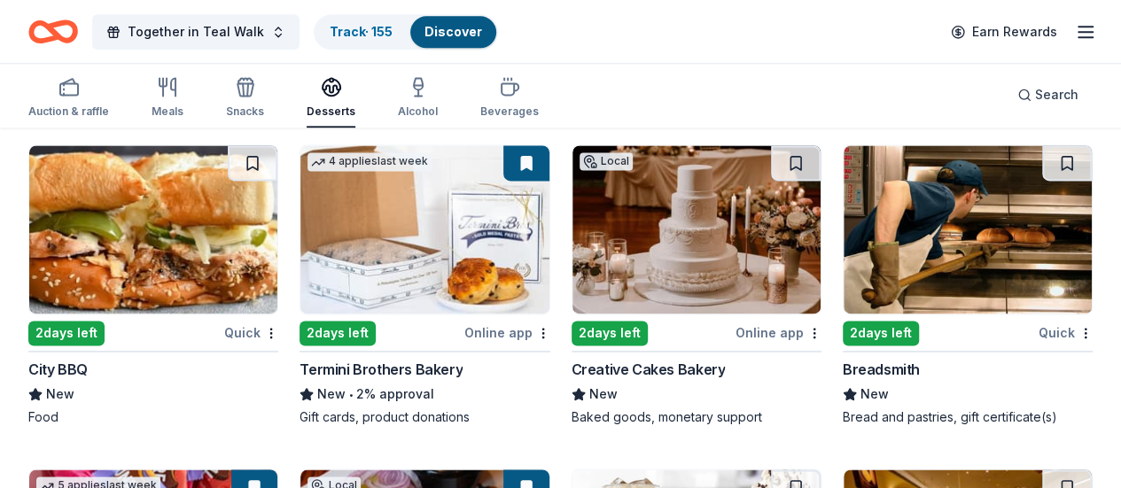
scroll to position [1186, 0]
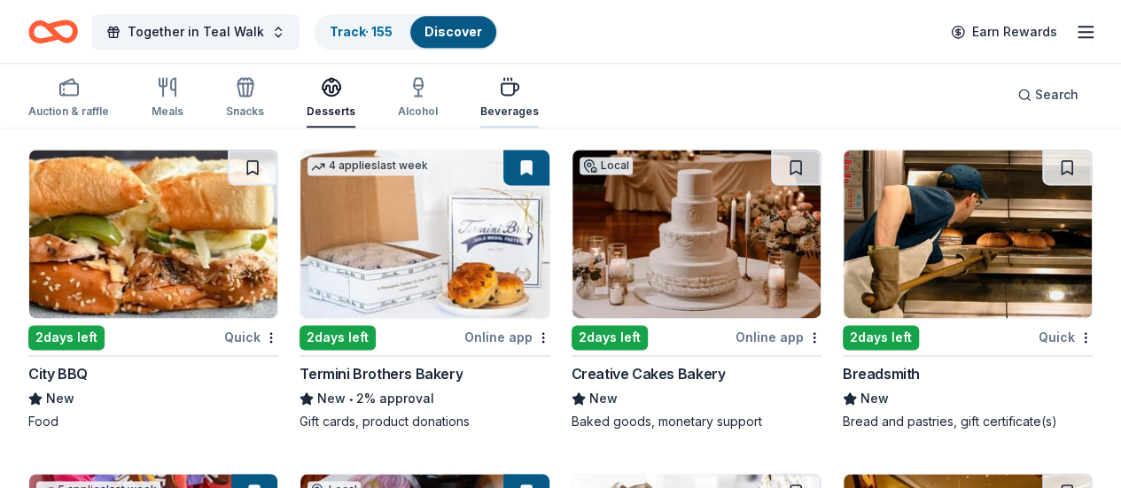
click at [518, 105] on div "Beverages" at bounding box center [509, 112] width 58 height 14
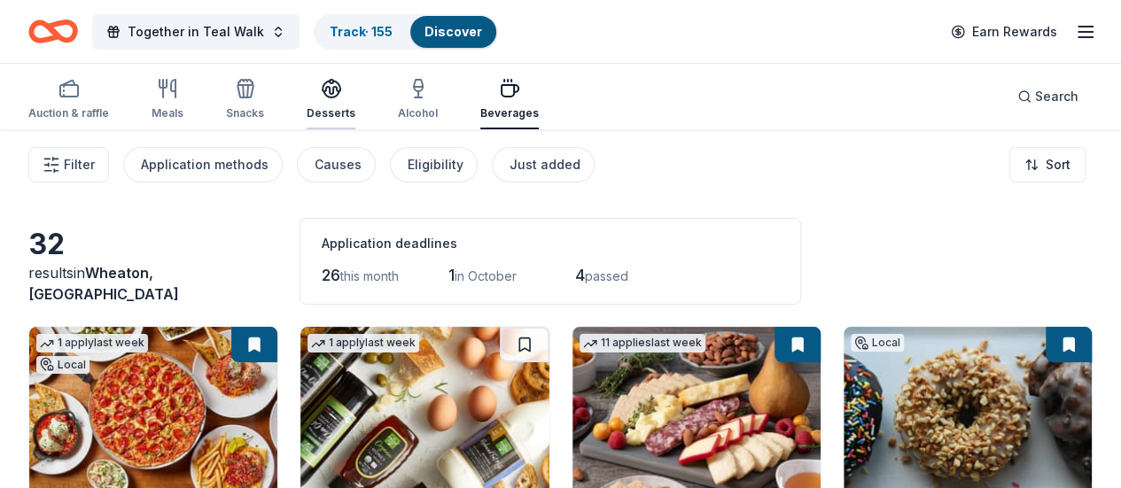
click at [323, 124] on button "Desserts" at bounding box center [331, 100] width 49 height 58
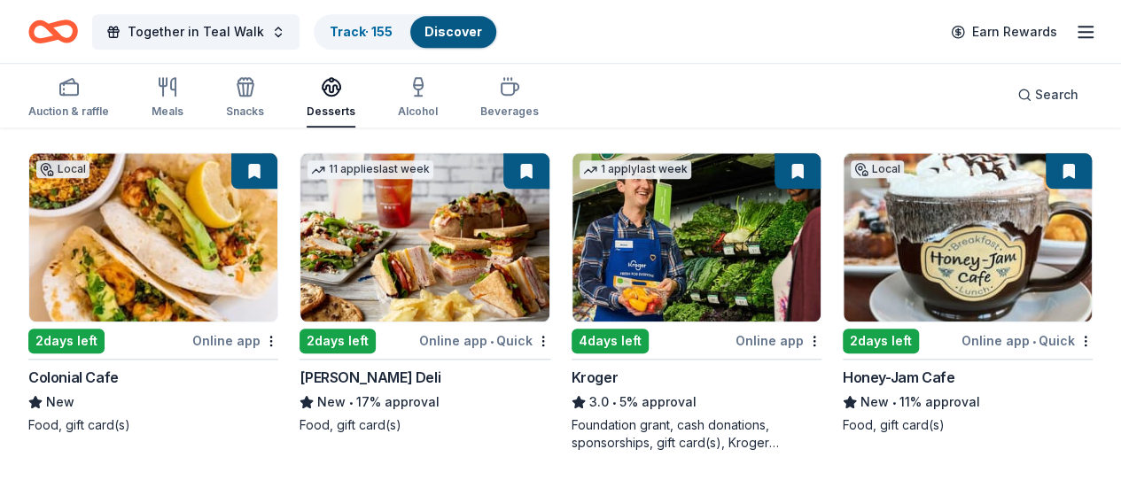
scroll to position [849, 0]
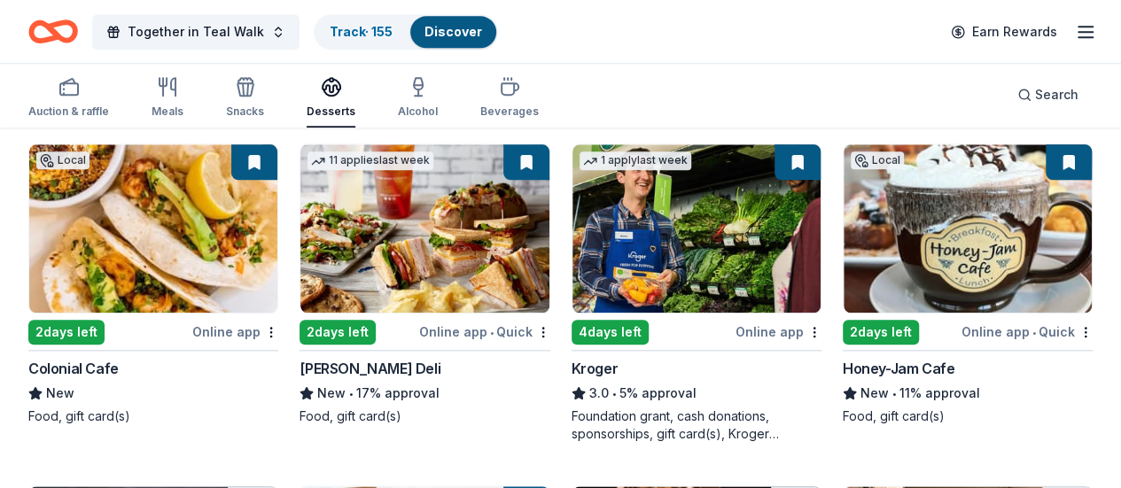
click at [573, 245] on img at bounding box center [697, 228] width 248 height 168
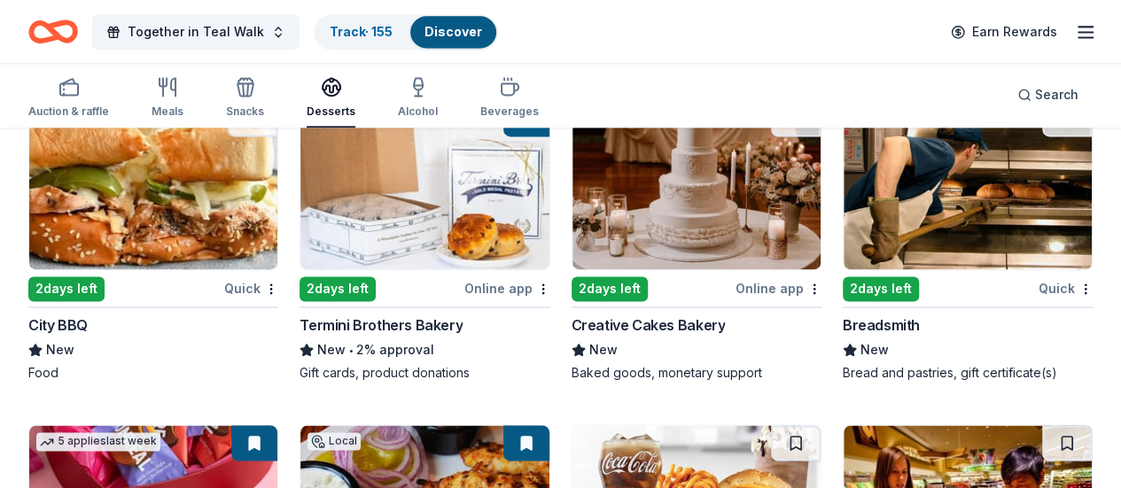
scroll to position [1226, 0]
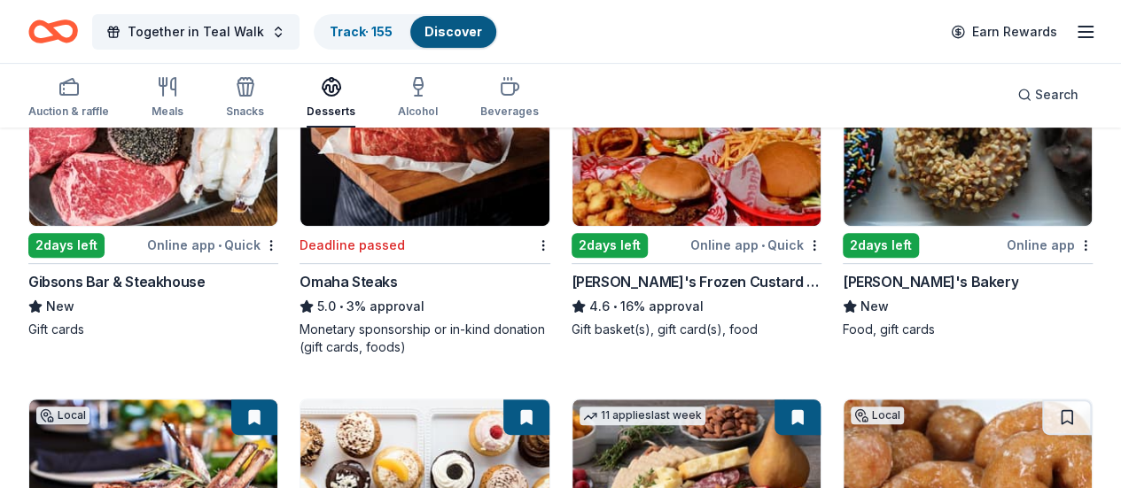
scroll to position [0, 0]
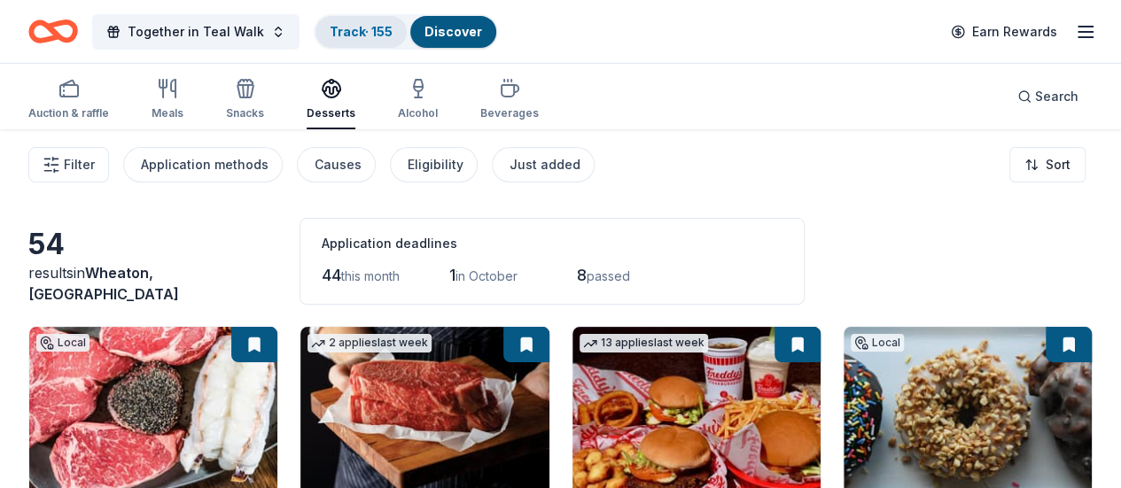
click at [378, 38] on div "Track · 155" at bounding box center [360, 32] width 91 height 32
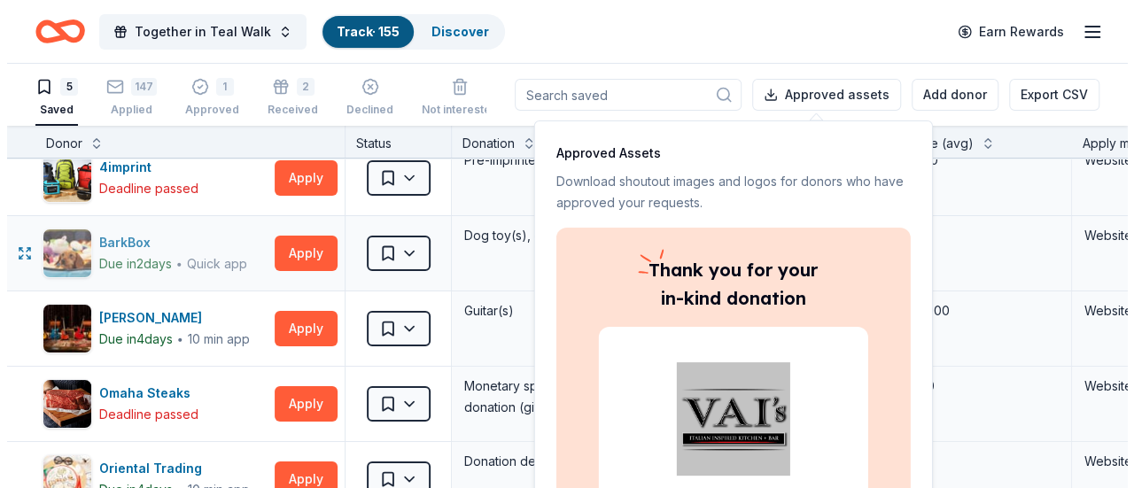
scroll to position [19, 0]
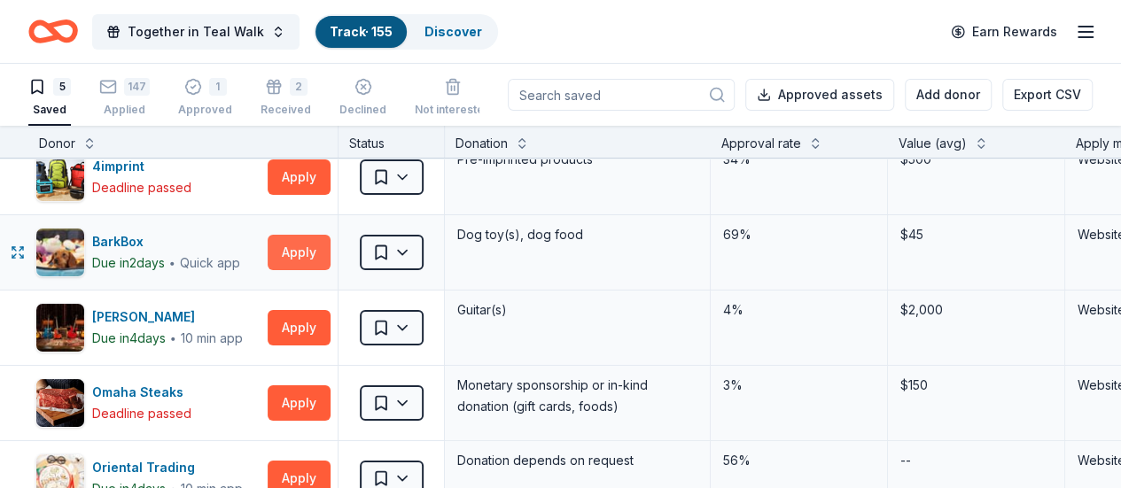
click at [307, 247] on button "Apply" at bounding box center [299, 252] width 63 height 35
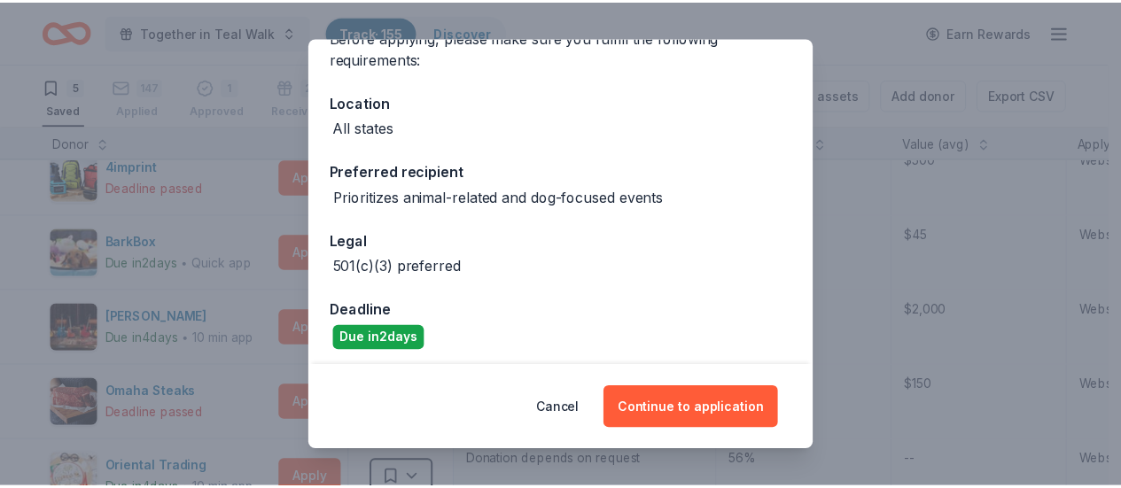
scroll to position [0, 0]
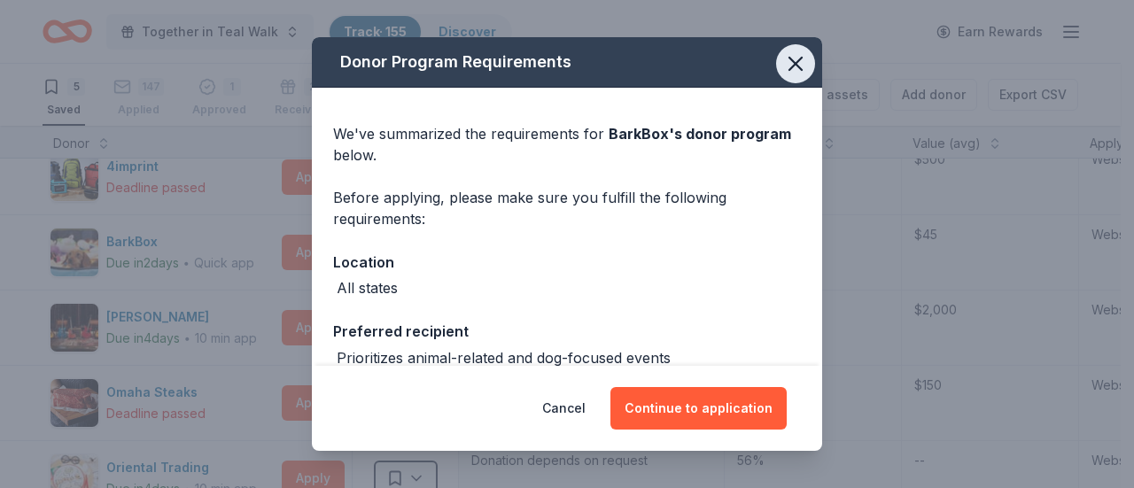
click at [783, 66] on icon "button" at bounding box center [795, 63] width 25 height 25
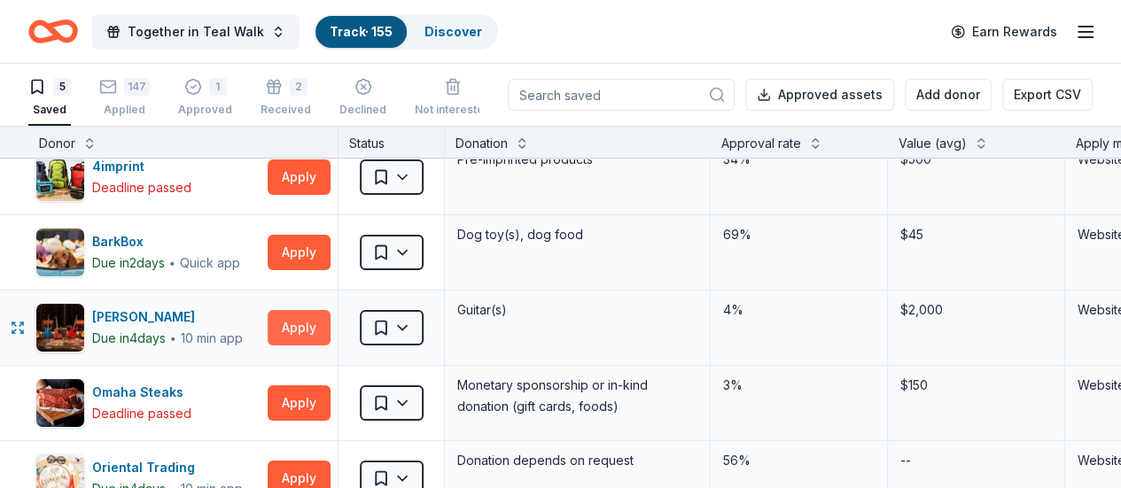
click at [312, 323] on button "Apply" at bounding box center [299, 327] width 63 height 35
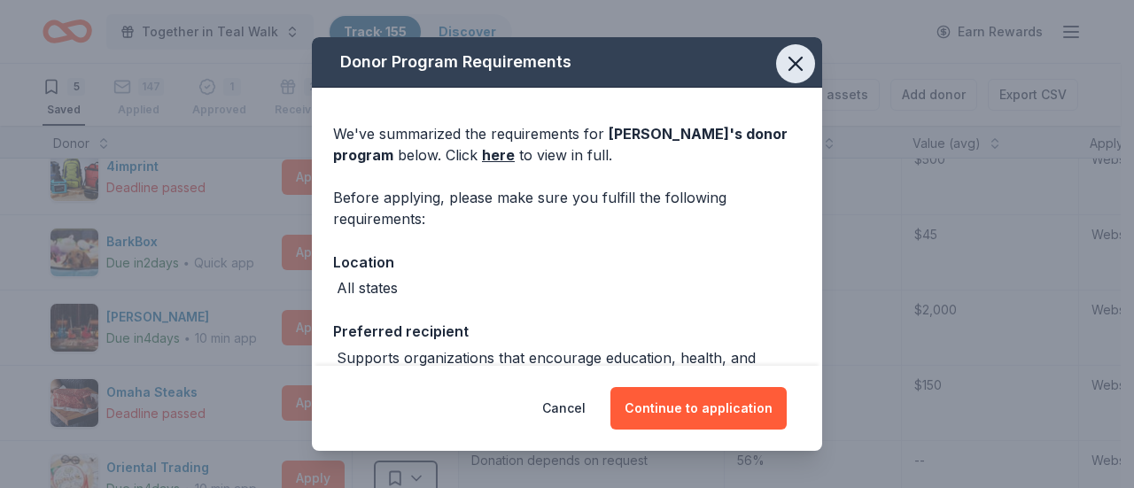
click at [790, 60] on icon "button" at bounding box center [796, 64] width 12 height 12
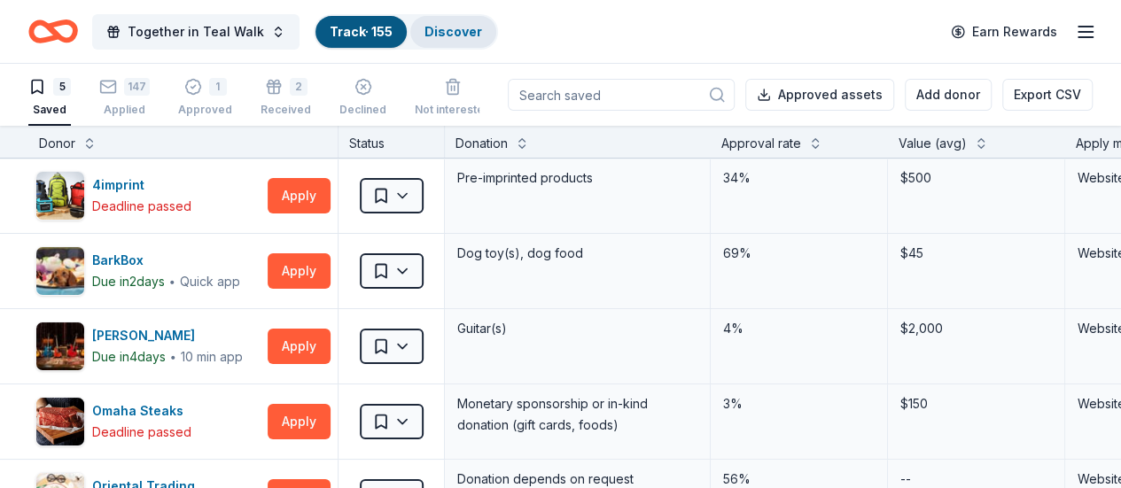
click at [447, 43] on div "Discover" at bounding box center [453, 32] width 86 height 32
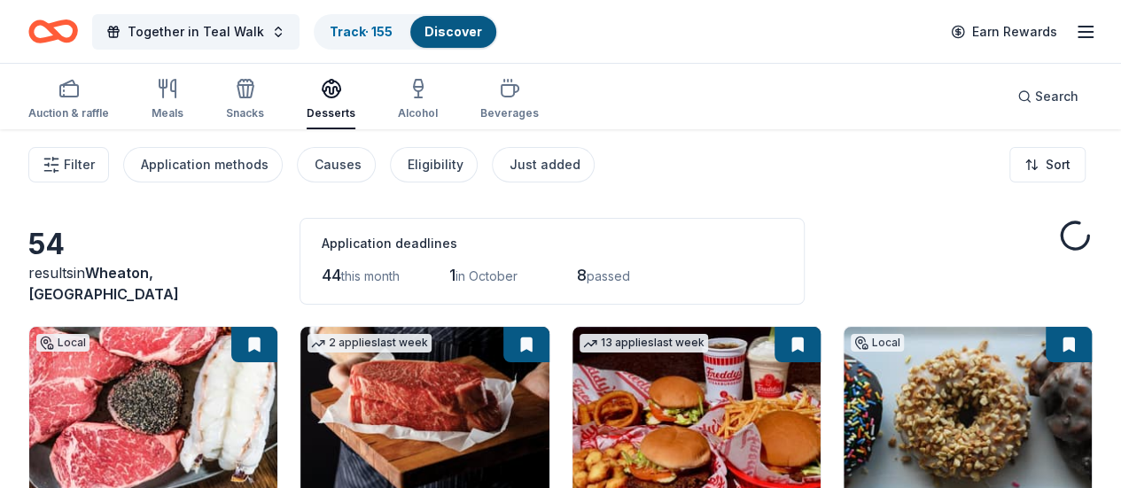
click at [457, 27] on link "Discover" at bounding box center [454, 31] width 58 height 15
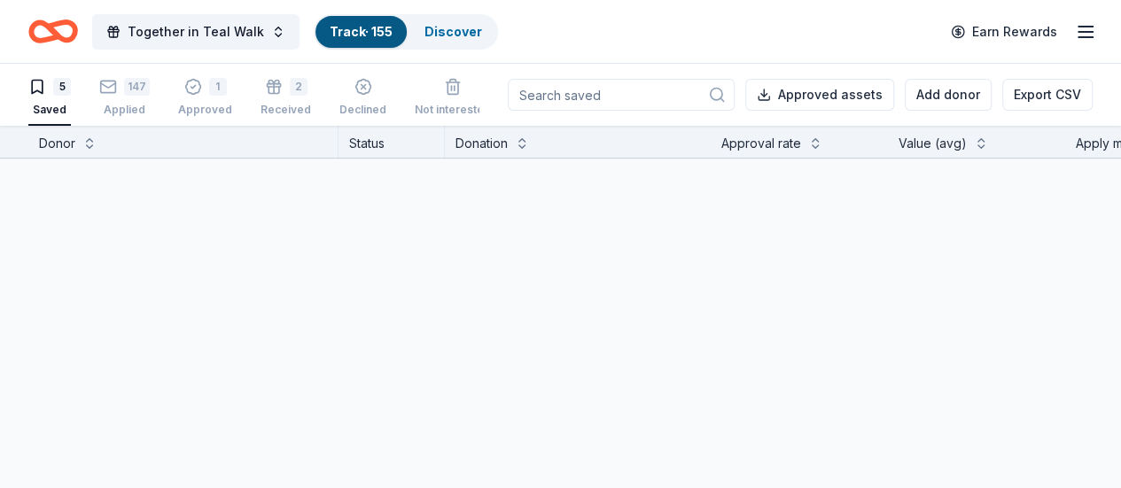
click at [369, 26] on link "Track · 155" at bounding box center [361, 31] width 63 height 15
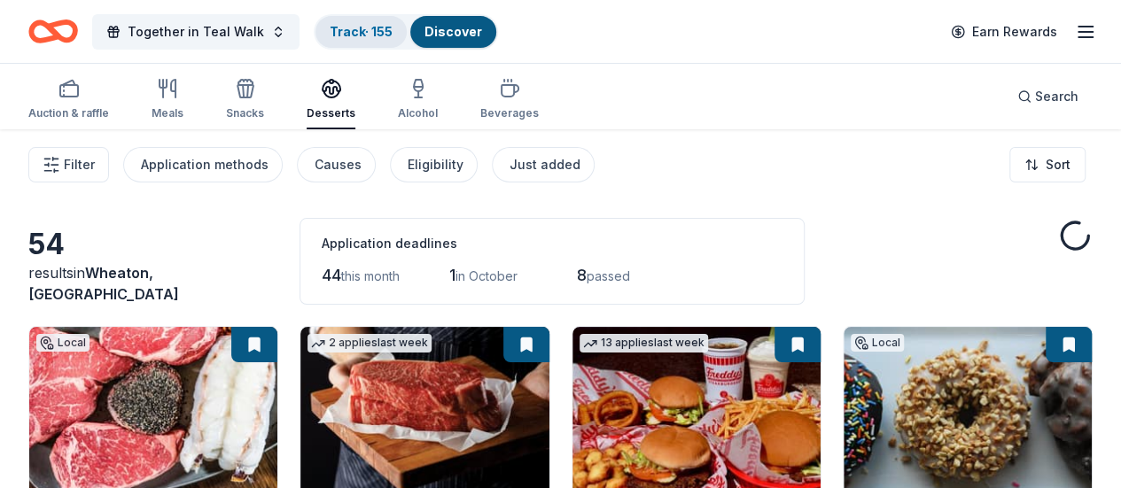
click at [369, 26] on link "Track · 155" at bounding box center [361, 31] width 63 height 15
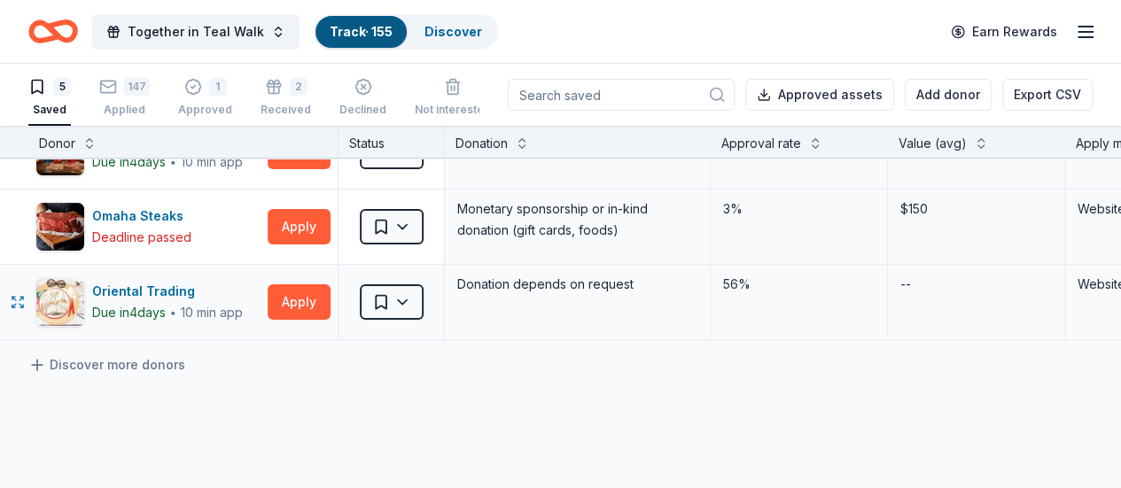
scroll to position [194, 0]
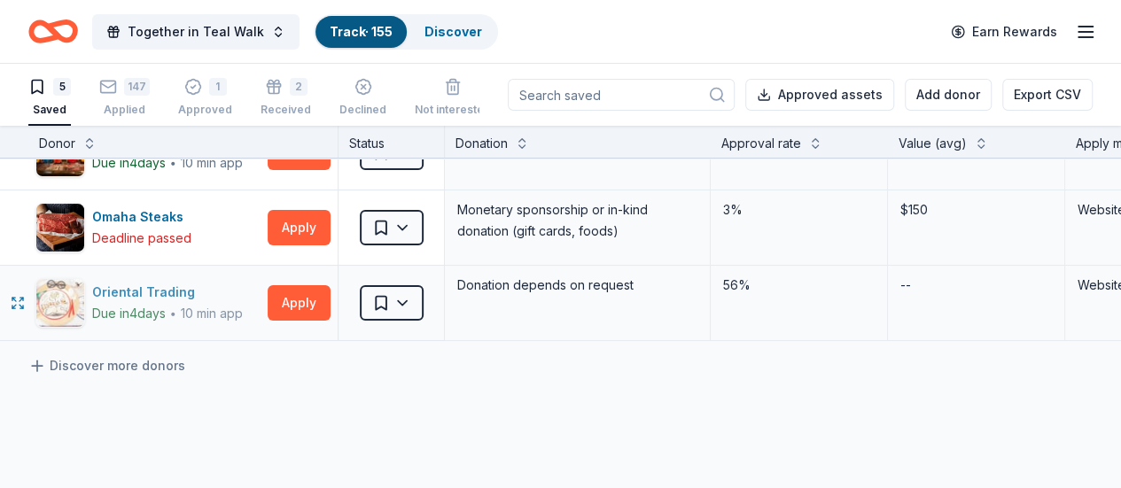
click at [213, 297] on div "Oriental Trading" at bounding box center [167, 292] width 151 height 21
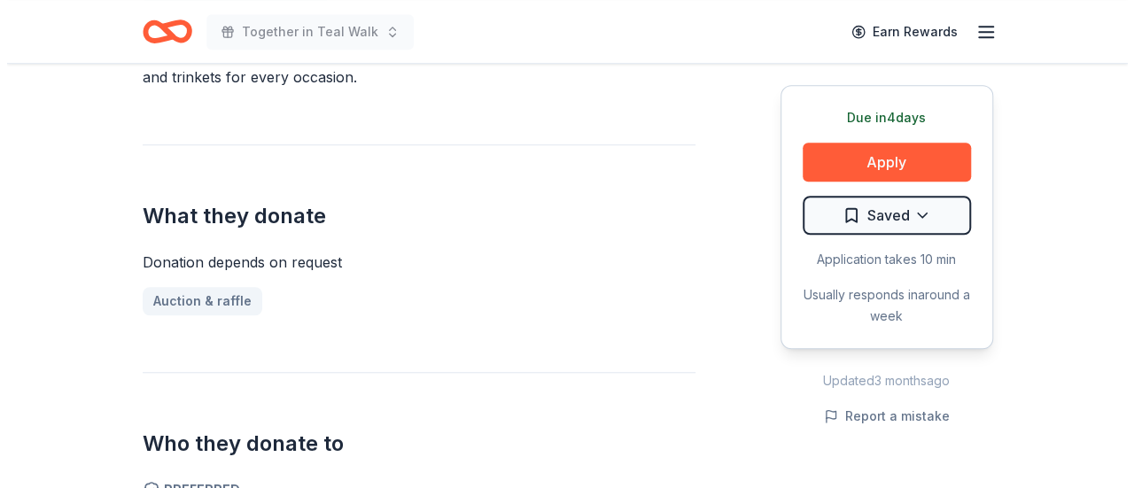
scroll to position [613, 0]
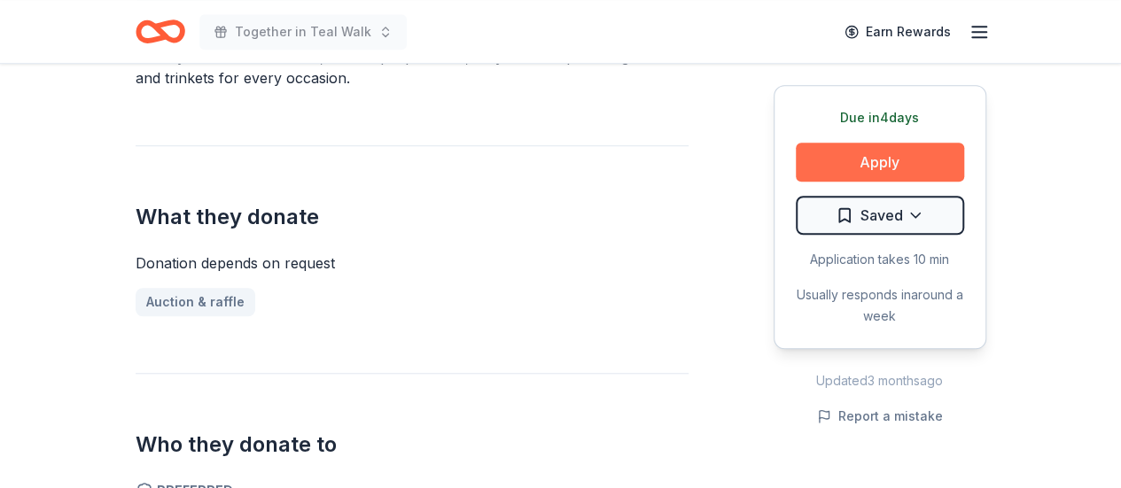
click at [932, 153] on button "Apply" at bounding box center [880, 162] width 168 height 39
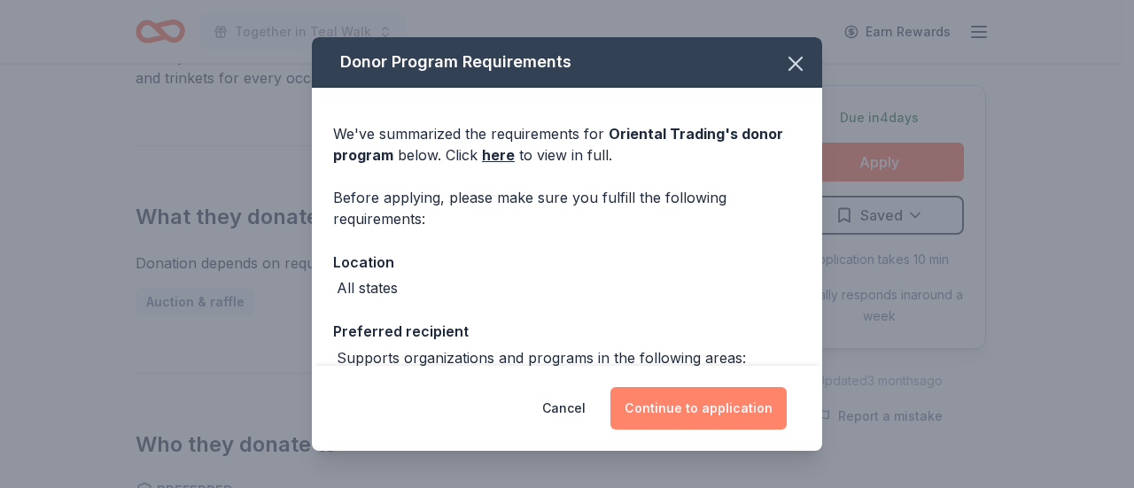
click at [684, 419] on button "Continue to application" at bounding box center [699, 408] width 176 height 43
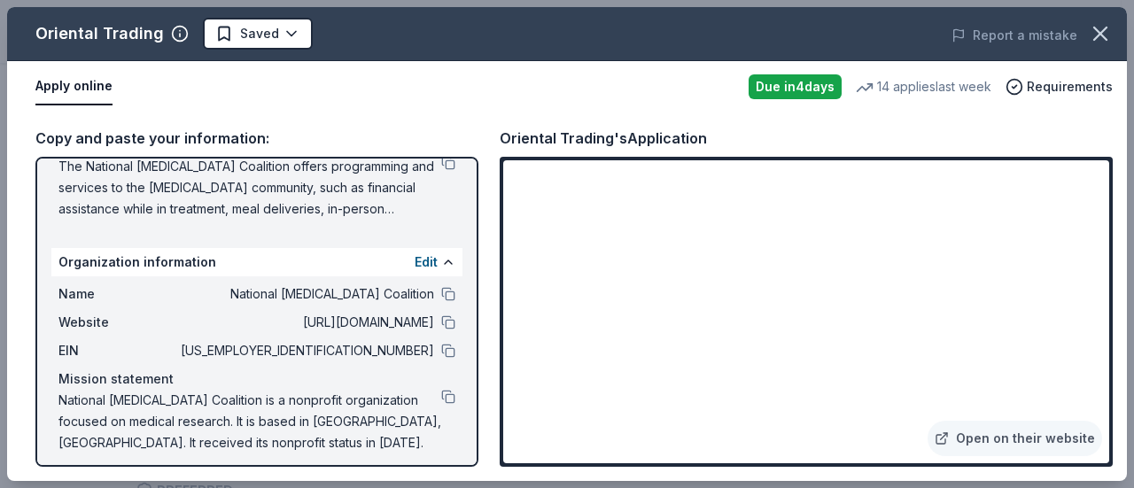
scroll to position [218, 0]
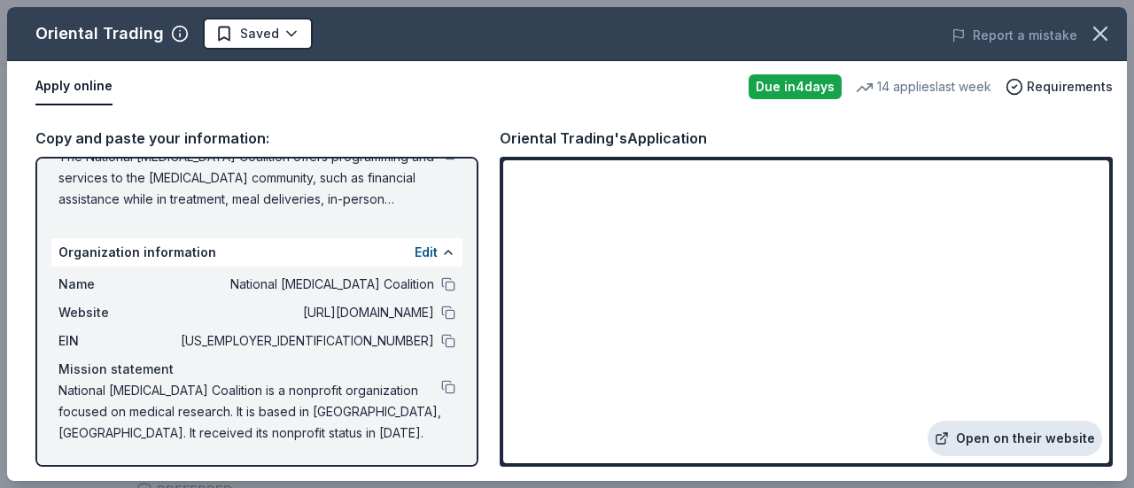
click at [999, 439] on link "Open on their website" at bounding box center [1015, 438] width 175 height 35
